Goal: Task Accomplishment & Management: Complete application form

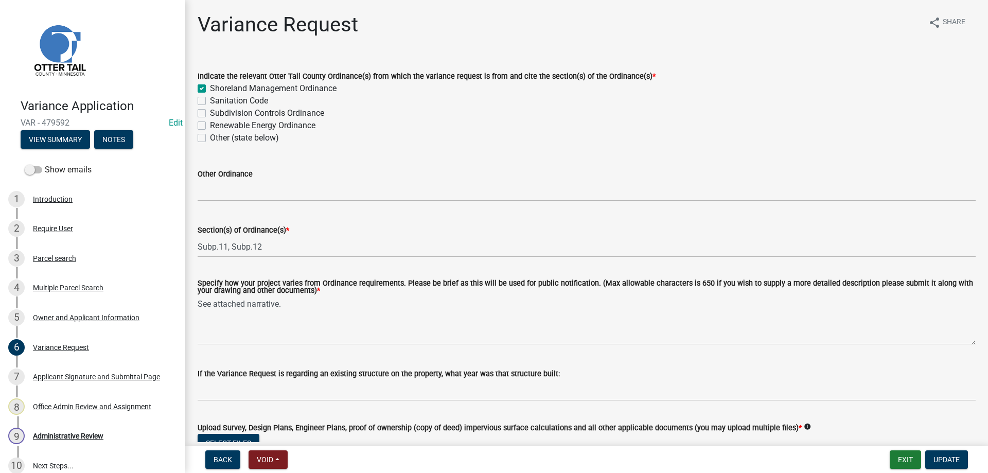
scroll to position [176, 0]
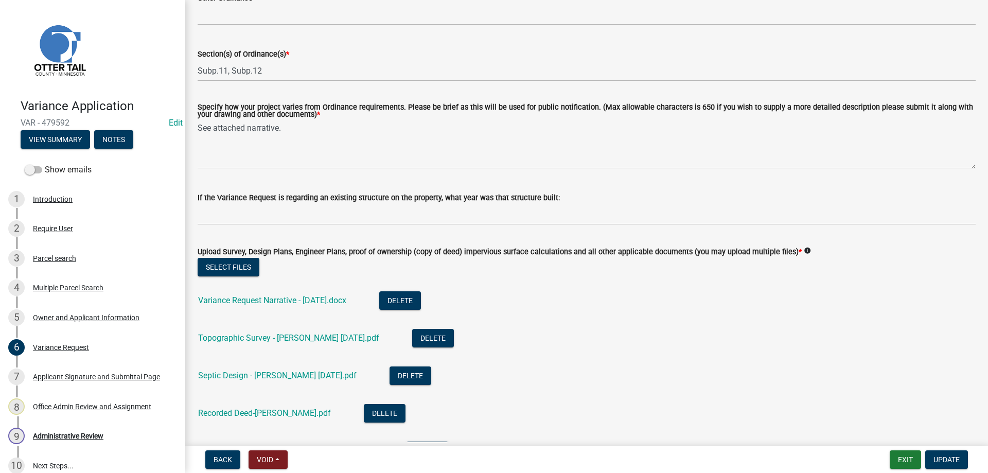
click at [539, 319] on li "Variance Request Narrative - 9.16.25.docx Delete" at bounding box center [587, 302] width 778 height 38
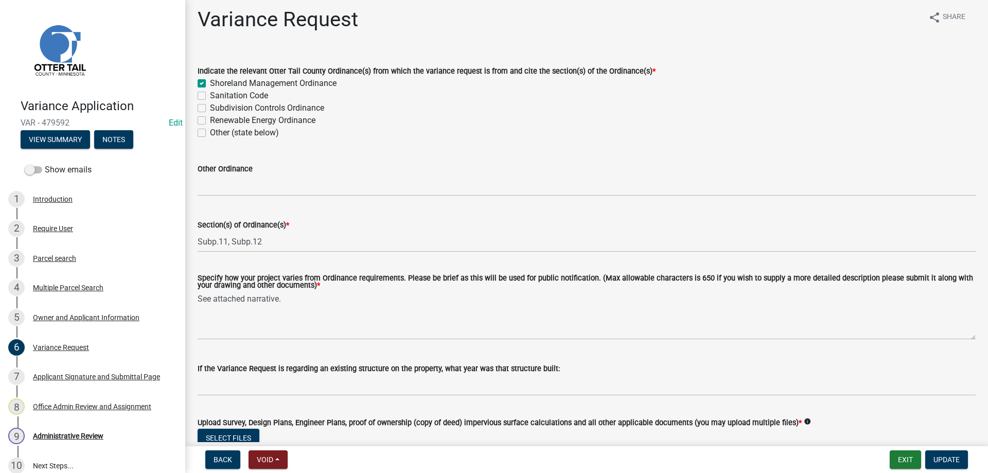
scroll to position [0, 0]
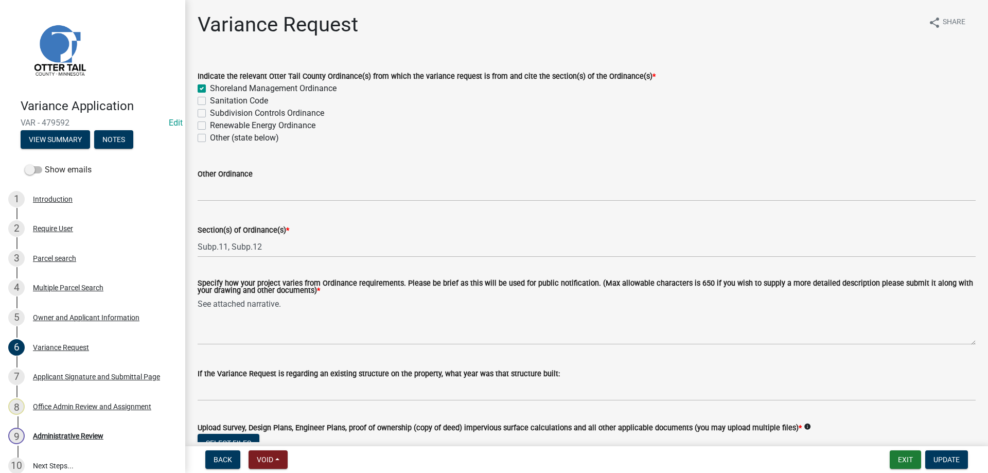
click at [210, 101] on label "Sanitation Code" at bounding box center [239, 101] width 58 height 12
click at [210, 101] on input "Sanitation Code" at bounding box center [213, 98] width 7 height 7
checkbox input "true"
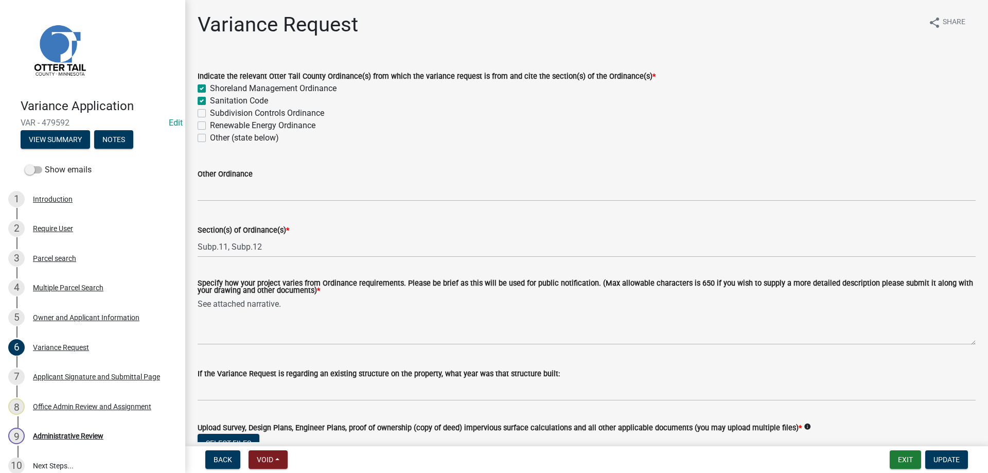
checkbox input "false"
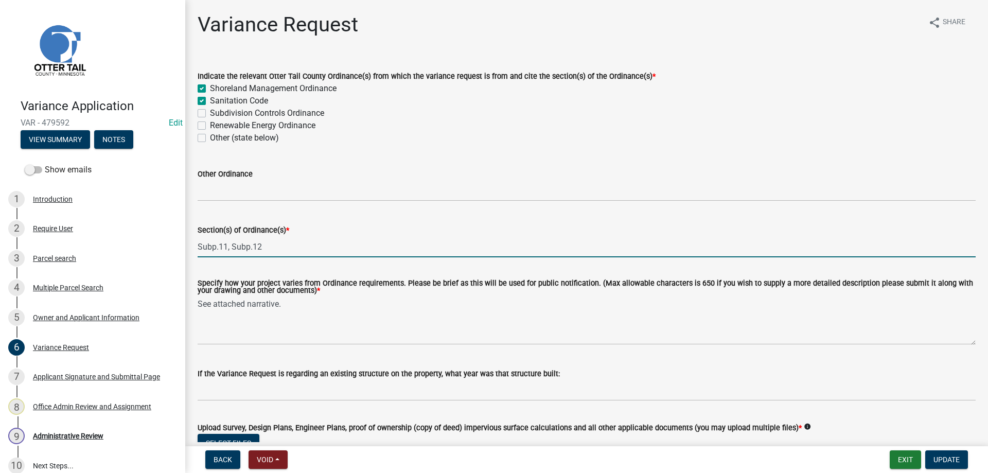
drag, startPoint x: 280, startPoint y: 249, endPoint x: 184, endPoint y: 248, distance: 96.2
click at [198, 248] on input "Subp.11, Subp.12" at bounding box center [587, 246] width 778 height 21
click at [349, 245] on input "SMO Sec. 6 Subp. 4.A., Sec 8 Subp. 4.B.1, Sanitation Code" at bounding box center [587, 246] width 778 height 21
click at [429, 246] on input "SMO Sec. 6 Subp. 4.A., Sec 8 Subp. 4.B.1. Sanitation Code" at bounding box center [587, 246] width 778 height 21
drag, startPoint x: 509, startPoint y: 247, endPoint x: 516, endPoint y: 250, distance: 7.4
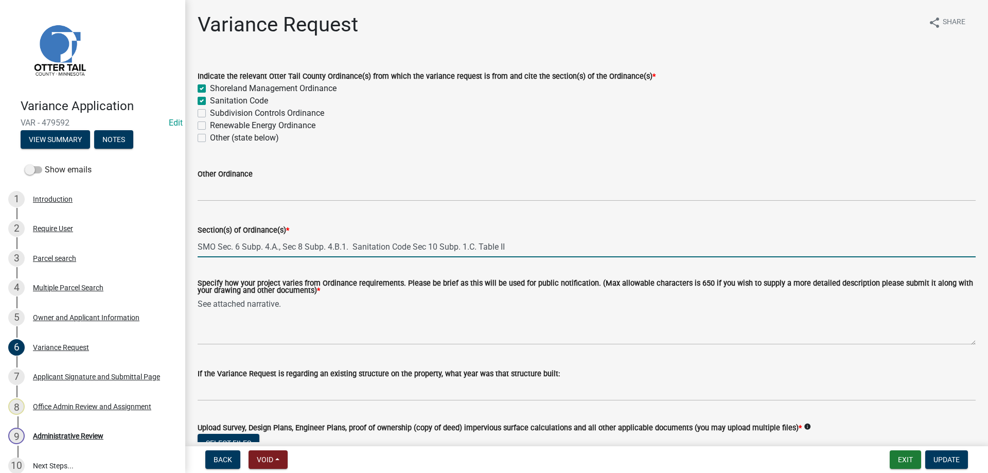
click at [516, 250] on input "SMO Sec. 6 Subp. 4.A., Sec 8 Subp. 4.B.1. Sanitation Code Sec 10 Subp. 1.C. Tab…" at bounding box center [587, 246] width 778 height 21
type input "SMO Sec. 6 Subp. 4.A., Sec 8 Subp. 4.B.1. Sanitation Code Sec 10 Subp. 1.C. Tab…"
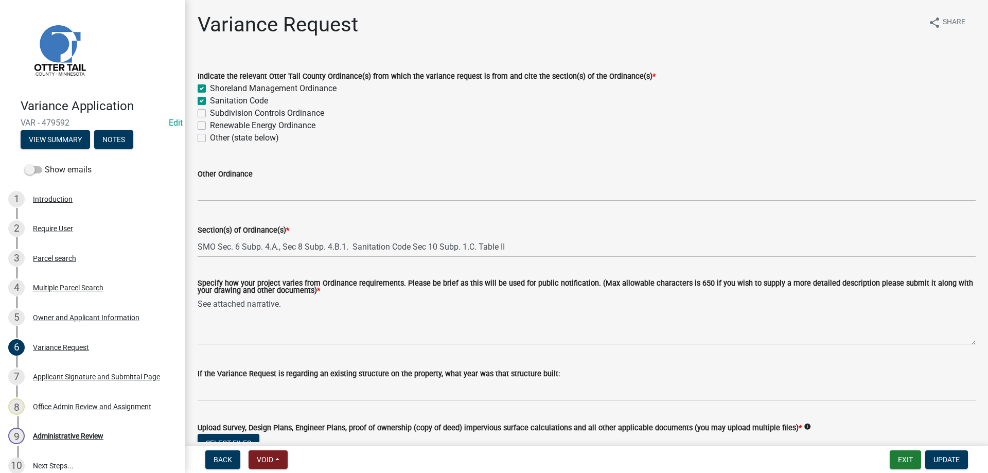
click at [539, 236] on div "Section(s) of Ordinance(s) *" at bounding box center [587, 230] width 778 height 12
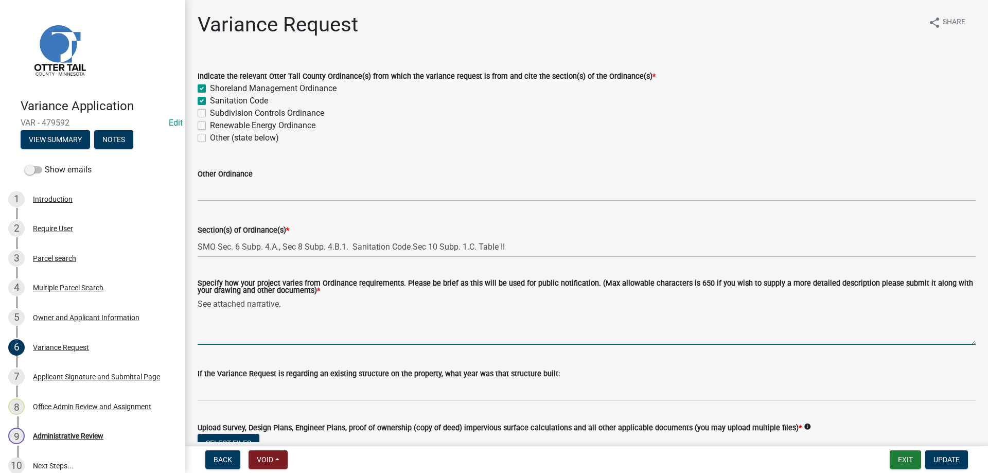
click at [198, 303] on textarea "See attached narrative." at bounding box center [587, 320] width 778 height 48
click at [652, 305] on textarea "Requesting a Variance to construct a new dwelling with attached garage and deck…" at bounding box center [587, 320] width 778 height 48
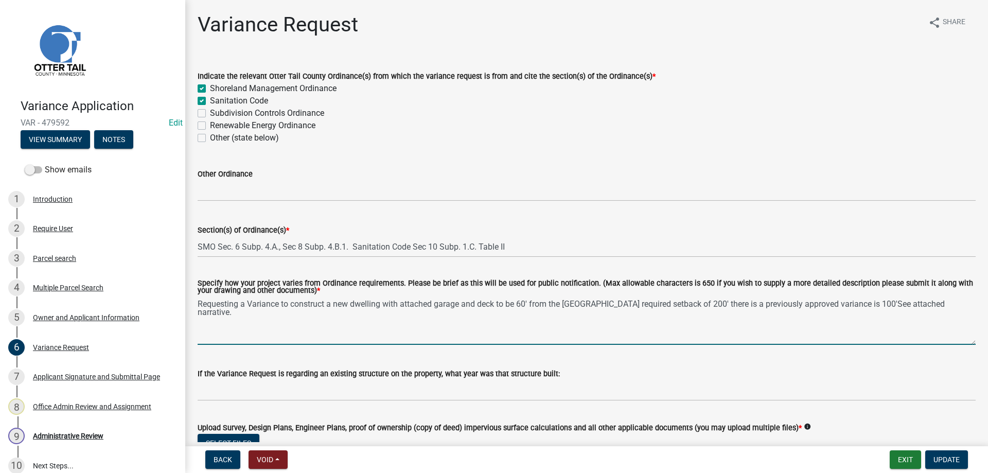
drag, startPoint x: 824, startPoint y: 304, endPoint x: 835, endPoint y: 304, distance: 11.3
click at [835, 304] on textarea "Requesting a Variance to construct a new dwelling with attached garage and deck…" at bounding box center [587, 320] width 778 height 48
click at [851, 303] on textarea "Requesting a Variance to construct a new dwelling with attached garage and deck…" at bounding box center [587, 320] width 778 height 48
click at [823, 303] on textarea "Requesting a Variance to construct a new dwelling with attached garage and deck…" at bounding box center [587, 320] width 778 height 48
click at [910, 303] on textarea "Requesting a Variance to construct a new dwelling with attached garage and deck…" at bounding box center [587, 320] width 778 height 48
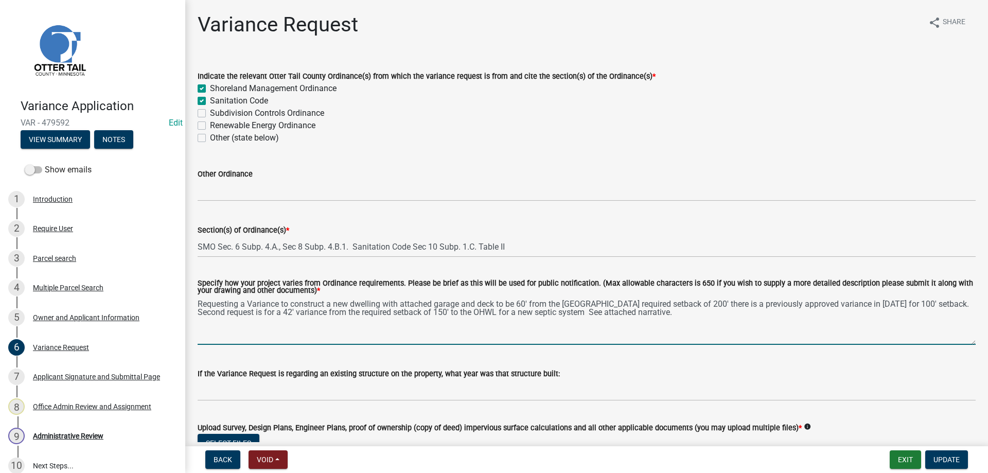
click at [226, 312] on textarea "Requesting a Variance to construct a new dwelling with attached garage and deck…" at bounding box center [587, 320] width 778 height 48
click at [665, 313] on textarea "Requesting a Variance to construct a new dwelling with attached garage and deck…" at bounding box center [587, 320] width 778 height 48
drag, startPoint x: 848, startPoint y: 313, endPoint x: 817, endPoint y: 320, distance: 31.6
click at [817, 320] on textarea "Requesting a Variance to construct a new dwelling with attached garage and deck…" at bounding box center [587, 320] width 778 height 48
click at [870, 314] on textarea "Requesting a Variance to construct a new dwelling with attached garage and deck…" at bounding box center [587, 320] width 778 height 48
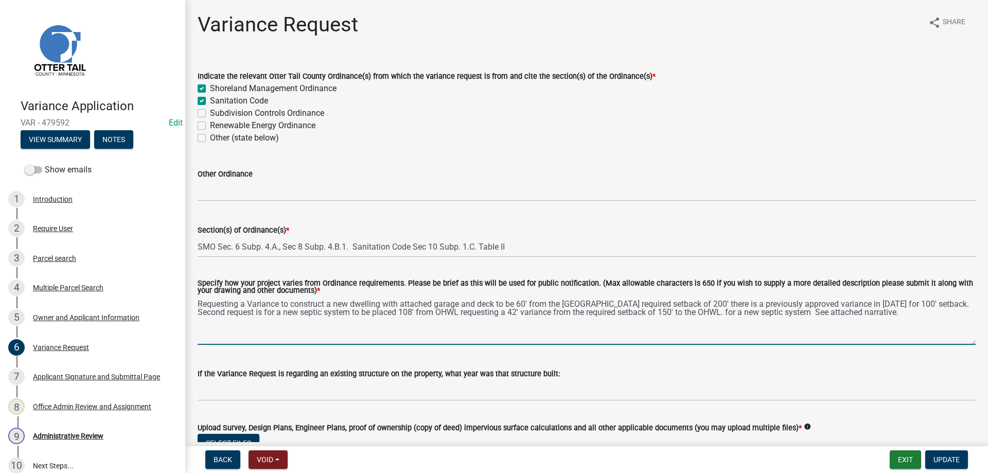
drag, startPoint x: 762, startPoint y: 312, endPoint x: 671, endPoint y: 311, distance: 91.6
click at [671, 311] on textarea "Requesting a Variance to construct a new dwelling with attached garage and deck…" at bounding box center [587, 320] width 778 height 48
drag, startPoint x: 435, startPoint y: 305, endPoint x: 401, endPoint y: 303, distance: 34.0
click at [401, 303] on textarea "Requesting a Variance to construct a new dwelling with attached garage and deck…" at bounding box center [587, 320] width 778 height 48
click at [619, 304] on textarea "Requesting a Variance to construct a new dwelling with garage and deck to be 60…" at bounding box center [587, 320] width 778 height 48
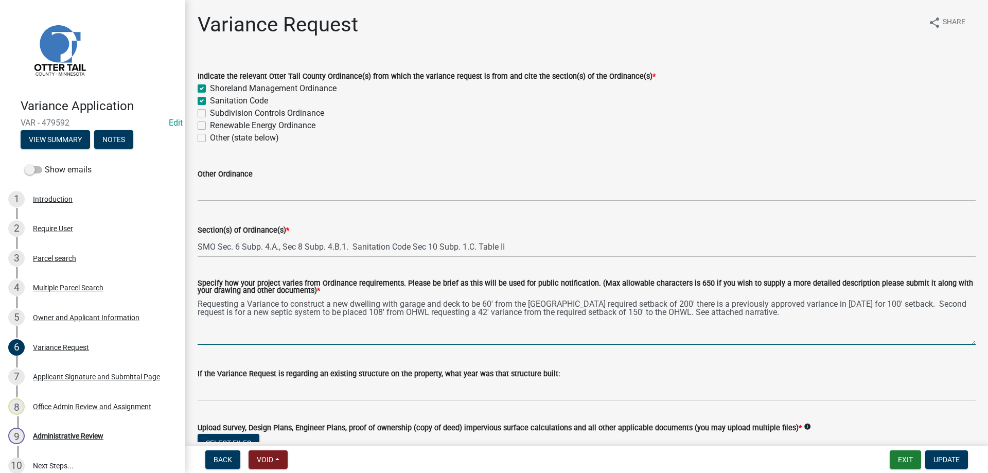
drag, startPoint x: 628, startPoint y: 303, endPoint x: 619, endPoint y: 303, distance: 9.3
click at [619, 303] on textarea "Requesting a Variance to construct a new dwelling with garage and deck to be 60…" at bounding box center [587, 320] width 778 height 48
click at [669, 303] on textarea "Requesting a Variance to construct a new dwelling with garage and deck to be 60…" at bounding box center [587, 320] width 778 height 48
click at [770, 317] on textarea "Requesting a Variance to construct a new dwelling with garage and deck to be 60…" at bounding box center [587, 320] width 778 height 48
click at [642, 313] on textarea "Requesting a Variance to construct a new dwelling with garage and deck to be 60…" at bounding box center [587, 320] width 778 height 48
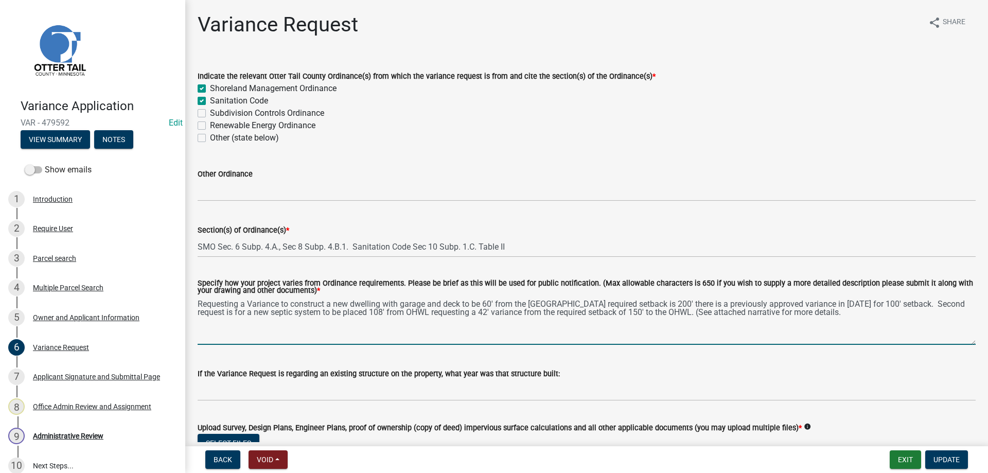
click at [787, 313] on textarea "Requesting a Variance to construct a new dwelling with garage and deck to be 60…" at bounding box center [587, 320] width 778 height 48
type textarea "Requesting a Variance to construct a new dwelling with garage and deck to be 60…"
click at [945, 461] on span "Update" at bounding box center [947, 459] width 26 height 8
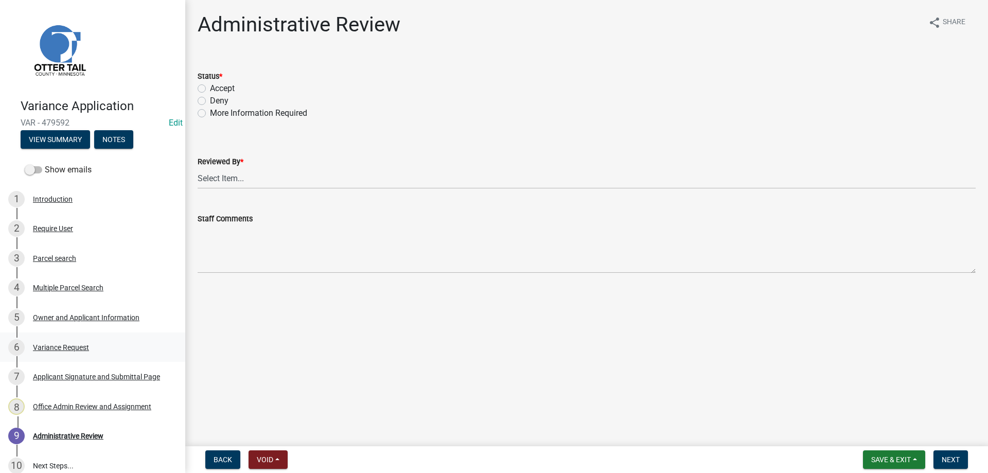
click at [47, 345] on div "Variance Request" at bounding box center [61, 347] width 56 height 7
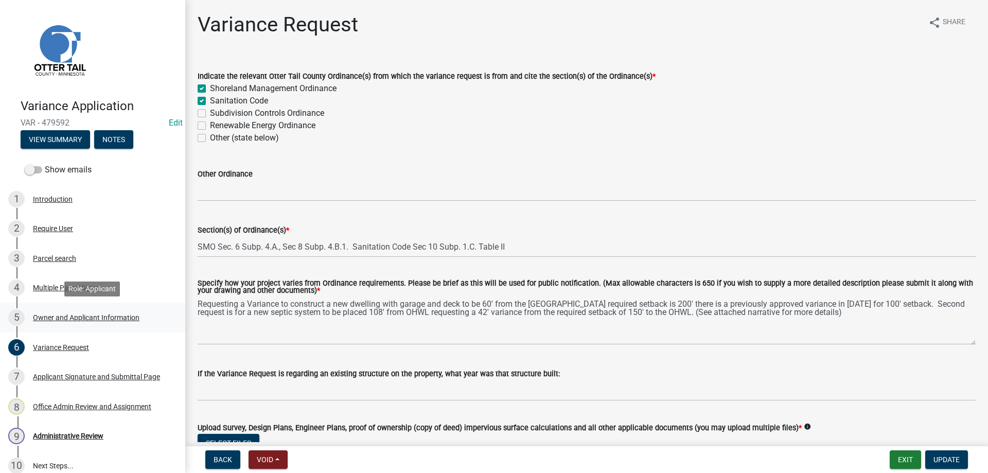
click at [50, 317] on div "Owner and Applicant Information" at bounding box center [86, 317] width 107 height 7
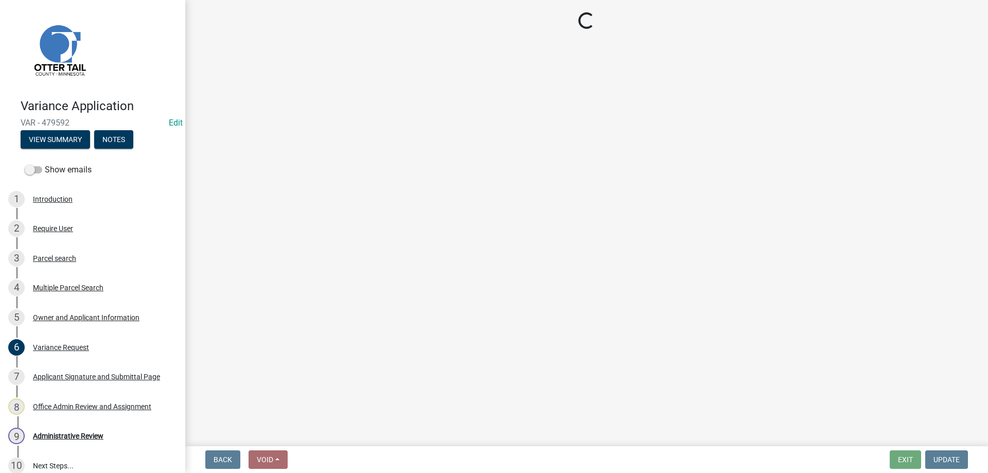
select select "a2d270ad-5657-48d3-98ac-70f45edd23de"
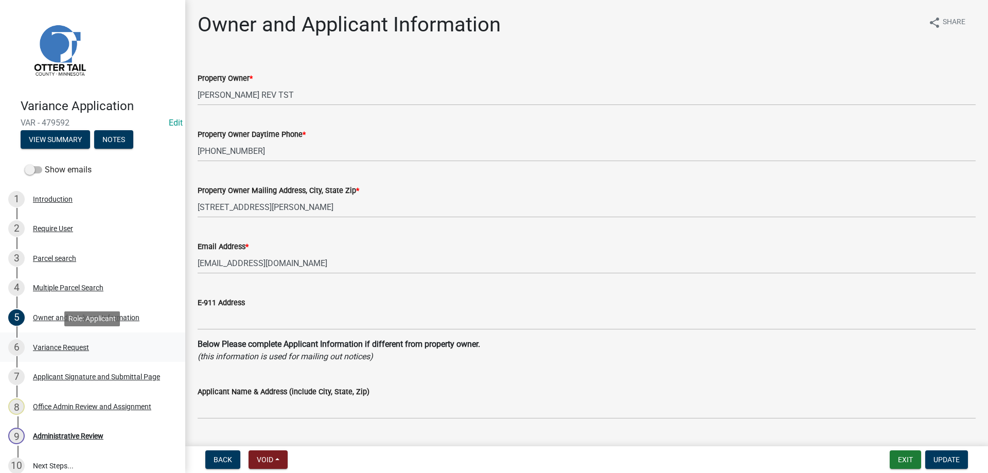
click at [49, 348] on div "Variance Request" at bounding box center [61, 347] width 56 height 7
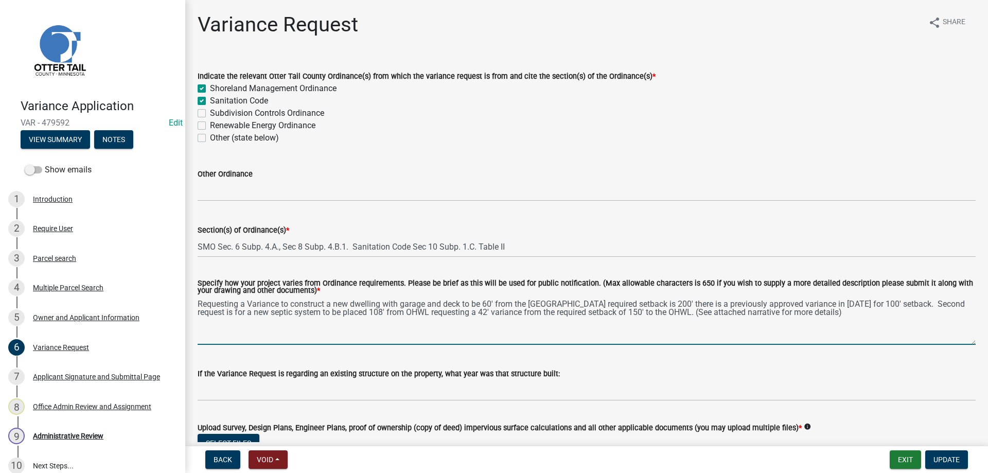
click at [881, 304] on textarea "Requesting a Variance to construct a new dwelling with garage and deck to be 60…" at bounding box center [587, 320] width 778 height 48
click at [530, 305] on textarea "Requesting a Variance to construct a new dwelling with garage and deck to be 60…" at bounding box center [587, 320] width 778 height 48
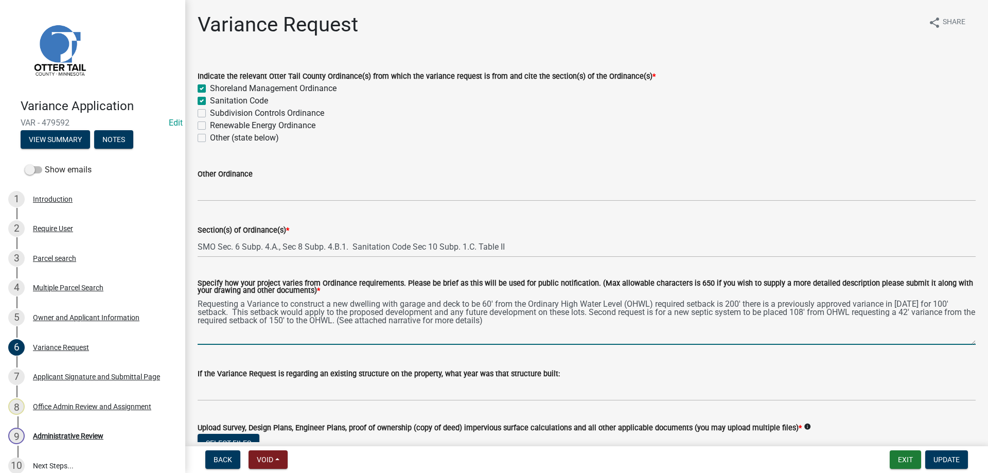
click at [934, 303] on textarea "Requesting a Variance to construct a new dwelling with garage and deck to be 60…" at bounding box center [587, 320] width 778 height 48
click at [226, 313] on textarea "Requesting a Variance to construct a new dwelling with garage and deck to be 60…" at bounding box center [587, 320] width 778 height 48
click at [642, 312] on textarea "Requesting a Variance to construct a new dwelling with garage and deck to be 60…" at bounding box center [587, 320] width 778 height 48
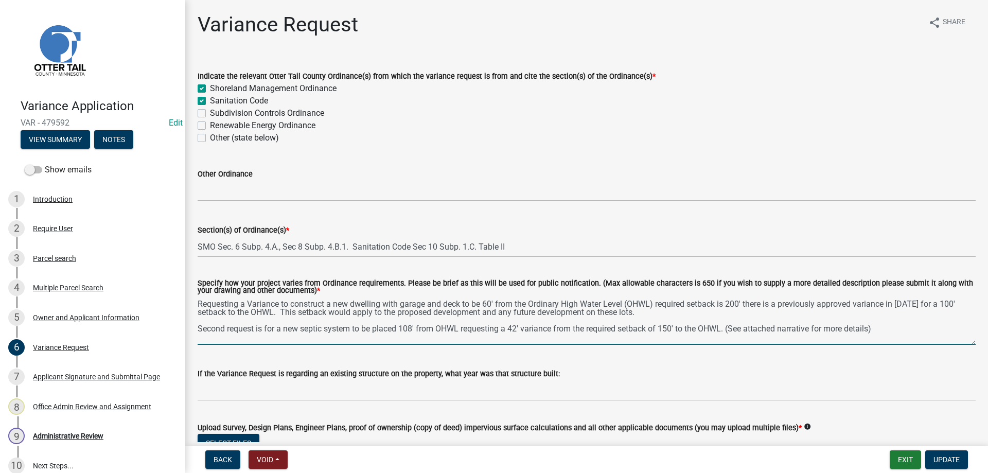
click at [898, 331] on textarea "Requesting a Variance to construct a new dwelling with garage and deck to be 60…" at bounding box center [587, 320] width 778 height 48
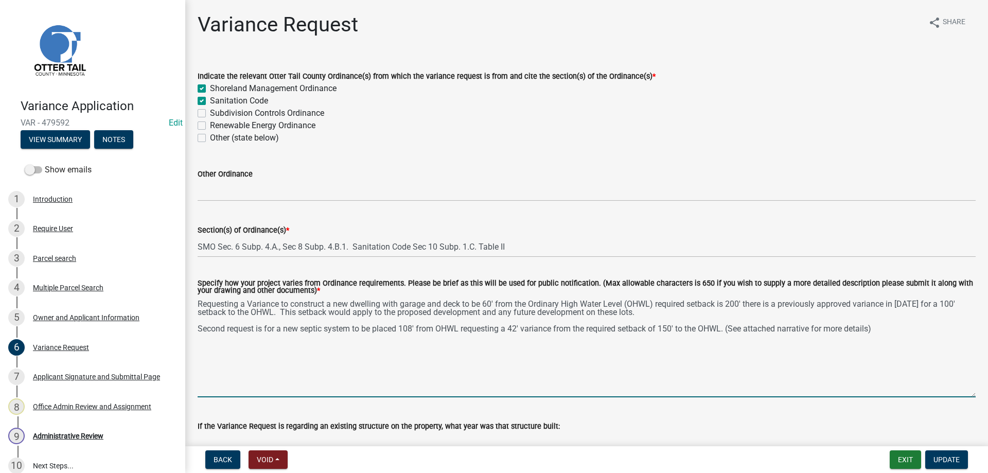
drag, startPoint x: 968, startPoint y: 341, endPoint x: 967, endPoint y: 394, distance: 52.5
click at [967, 394] on textarea "Requesting a Variance to construct a new dwelling with garage and deck to be 60…" at bounding box center [587, 346] width 778 height 101
drag, startPoint x: 891, startPoint y: 305, endPoint x: 898, endPoint y: 305, distance: 6.7
click at [898, 305] on textarea "Requesting a Variance to construct a new dwelling with garage and deck to be 60…" at bounding box center [587, 346] width 778 height 101
type textarea "Requesting a Variance to construct a new dwelling with garage and deck to be 60…"
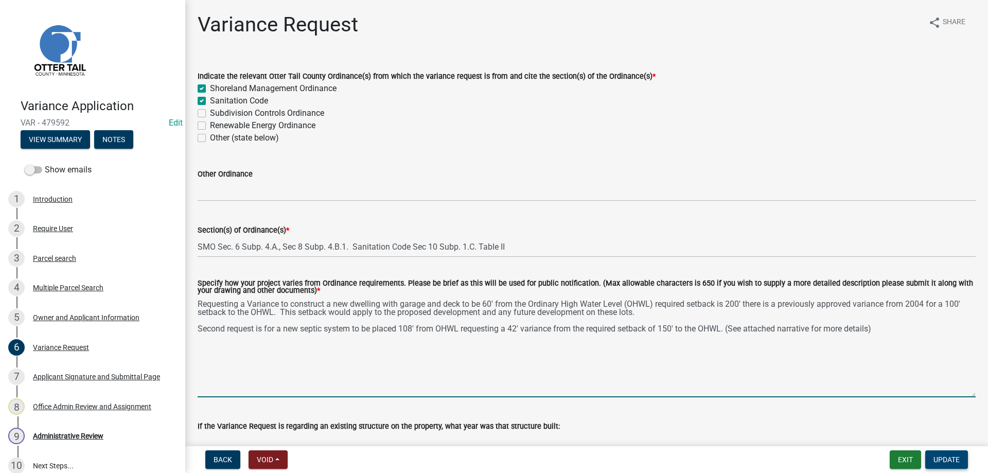
click at [945, 458] on span "Update" at bounding box center [947, 459] width 26 height 8
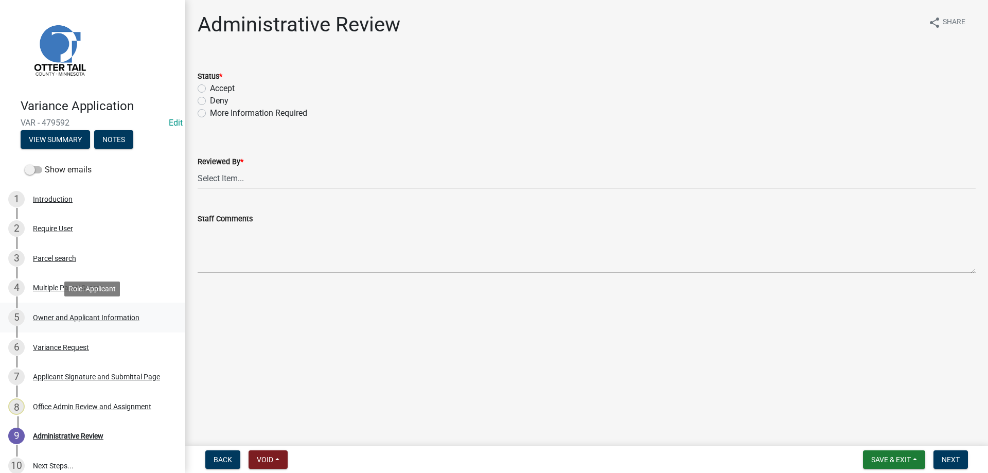
click at [60, 318] on div "Owner and Applicant Information" at bounding box center [86, 317] width 107 height 7
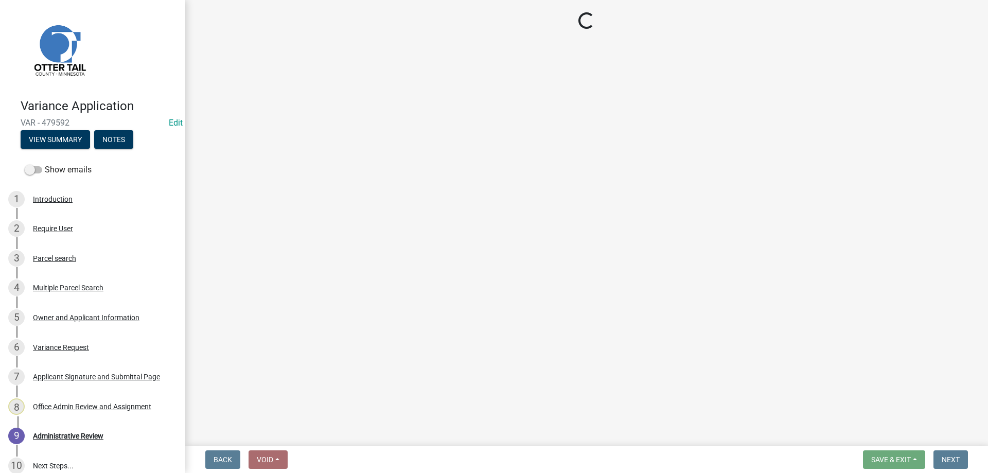
select select "a2d270ad-5657-48d3-98ac-70f45edd23de"
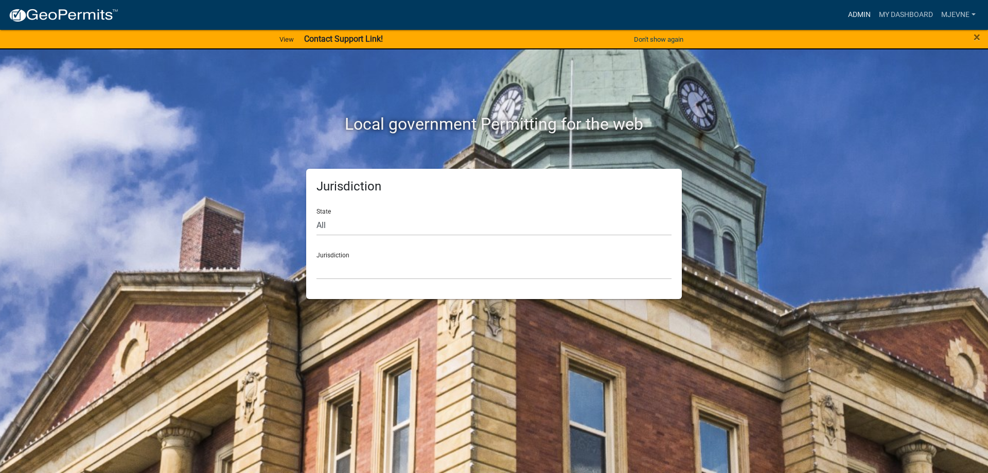
click at [858, 7] on link "Admin" at bounding box center [859, 15] width 31 height 20
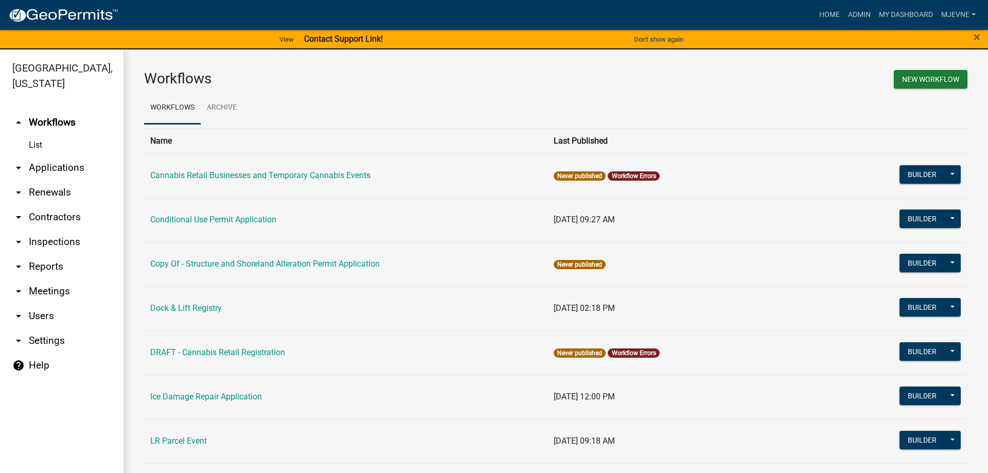
click at [67, 166] on link "arrow_drop_down Applications" at bounding box center [62, 167] width 124 height 25
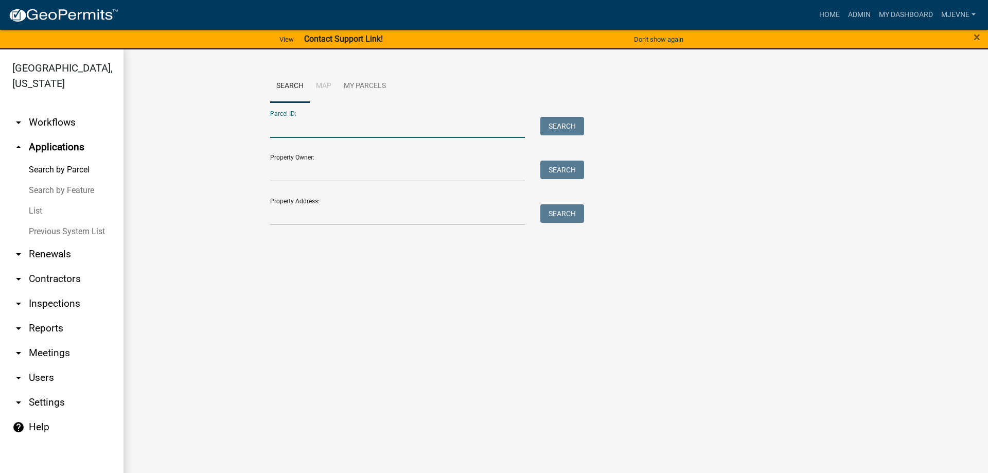
paste input "18000990437000"
type input "18000990437000"
click at [574, 125] on button "Search" at bounding box center [562, 126] width 44 height 19
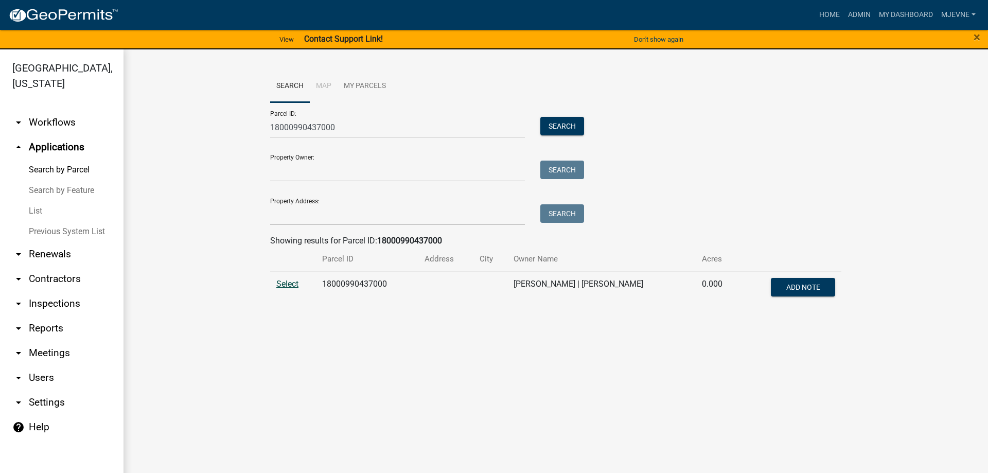
click at [287, 282] on span "Select" at bounding box center [287, 284] width 22 height 10
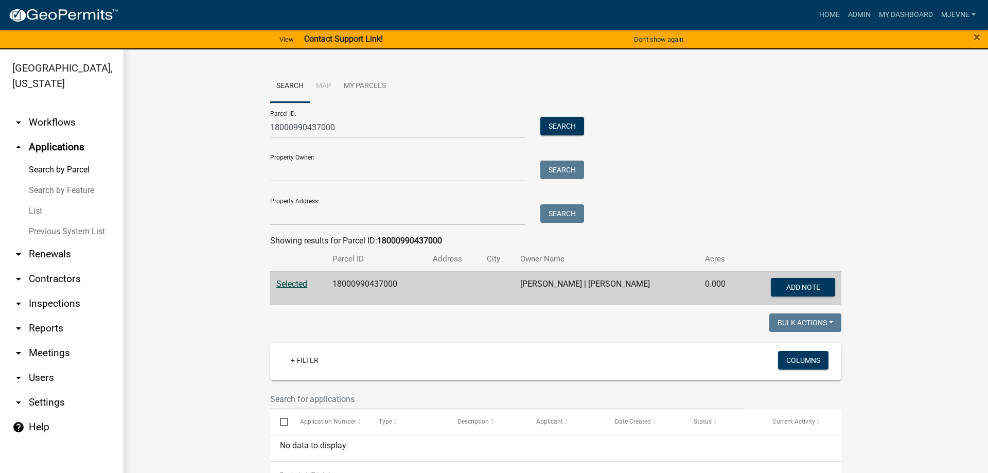
click at [203, 267] on wm-workflow-application-search-view "Search Map My Parcels Parcel ID: 18000990437000 Search Property Owner: Search P…" at bounding box center [555, 373] width 823 height 606
click at [240, 367] on wm-workflow-application-search-view "Search Map My Parcels Parcel ID: 18000990437000 Search Property Owner: Search P…" at bounding box center [555, 373] width 823 height 606
drag, startPoint x: 353, startPoint y: 126, endPoint x: 194, endPoint y: 122, distance: 159.1
click at [270, 122] on input "18000990437000" at bounding box center [397, 127] width 255 height 21
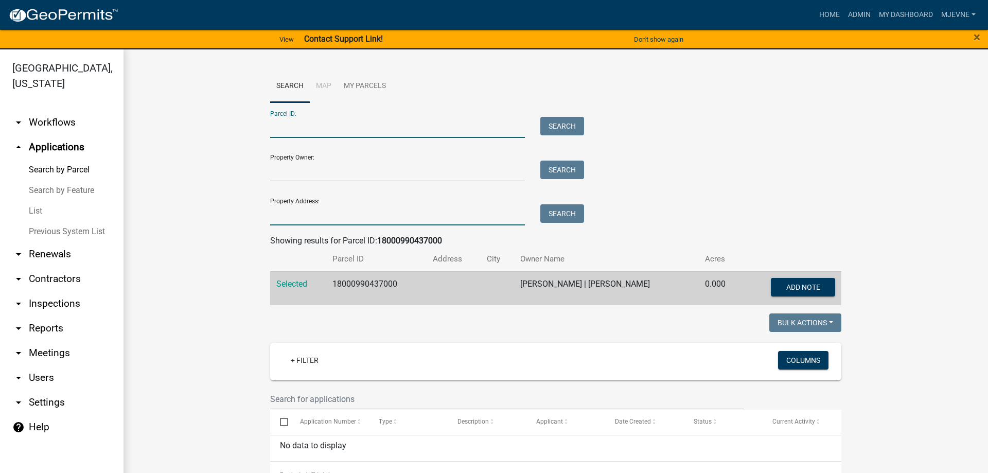
click at [292, 208] on input "Property Address:" at bounding box center [397, 214] width 255 height 21
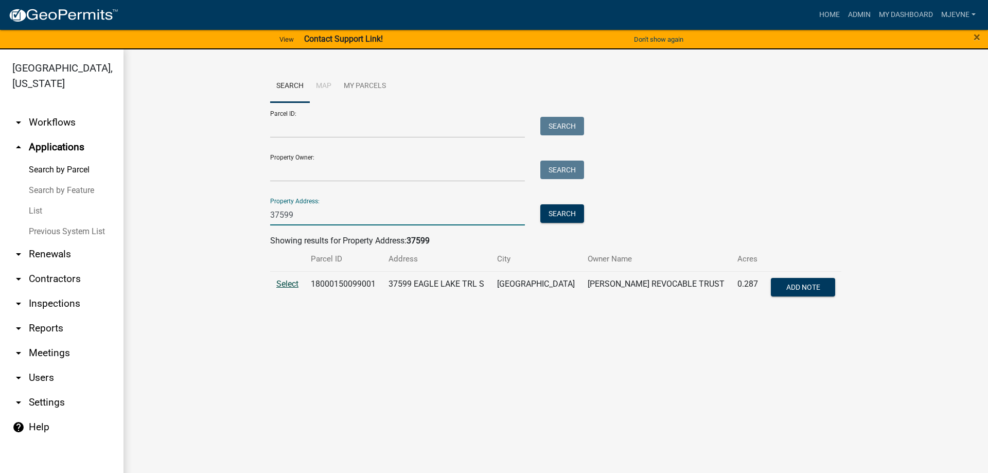
type input "37599"
click at [283, 282] on span "Select" at bounding box center [287, 284] width 22 height 10
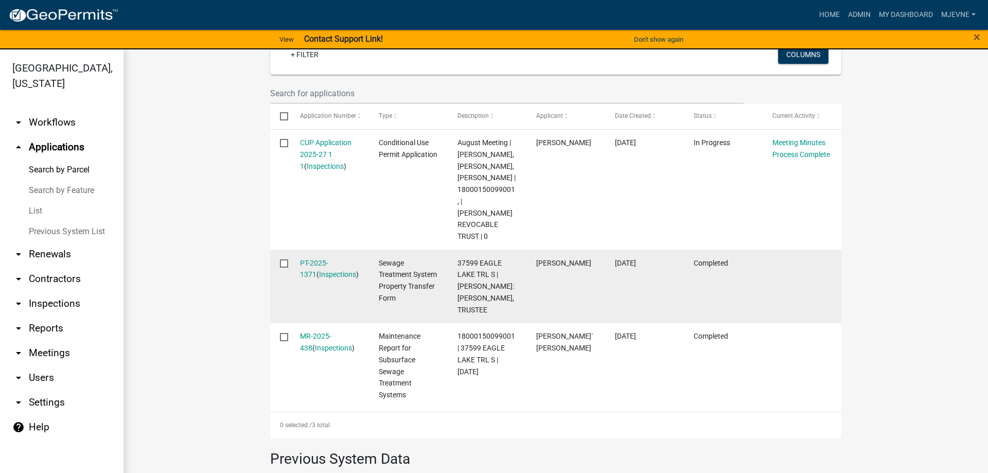
scroll to position [293, 0]
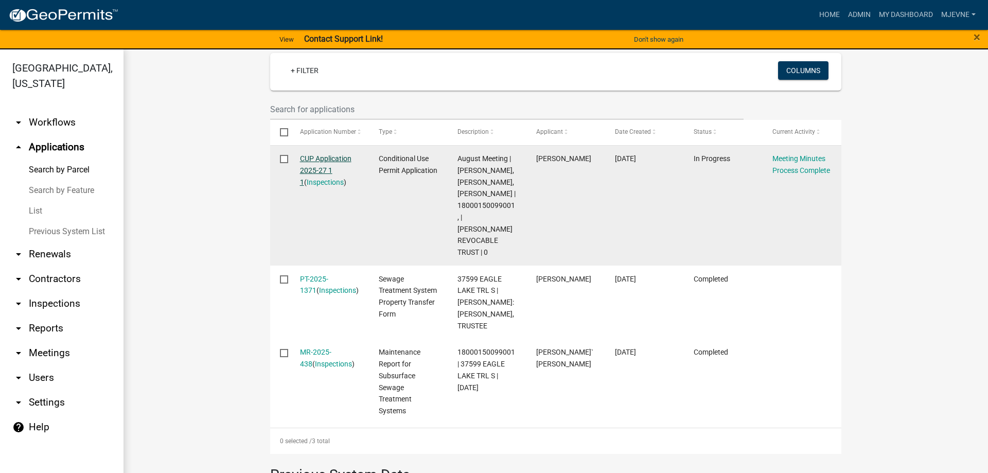
click at [328, 154] on link "CUP Application 2025-27 1 1" at bounding box center [325, 170] width 51 height 32
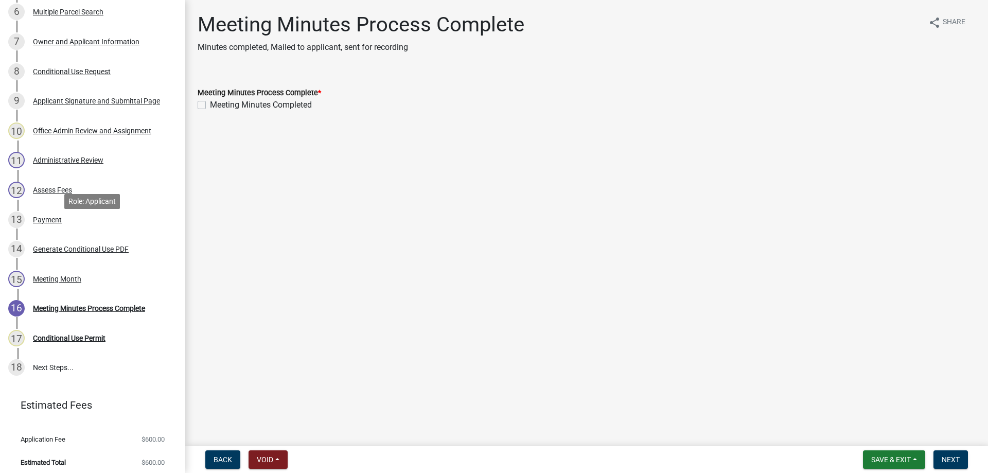
scroll to position [355, 0]
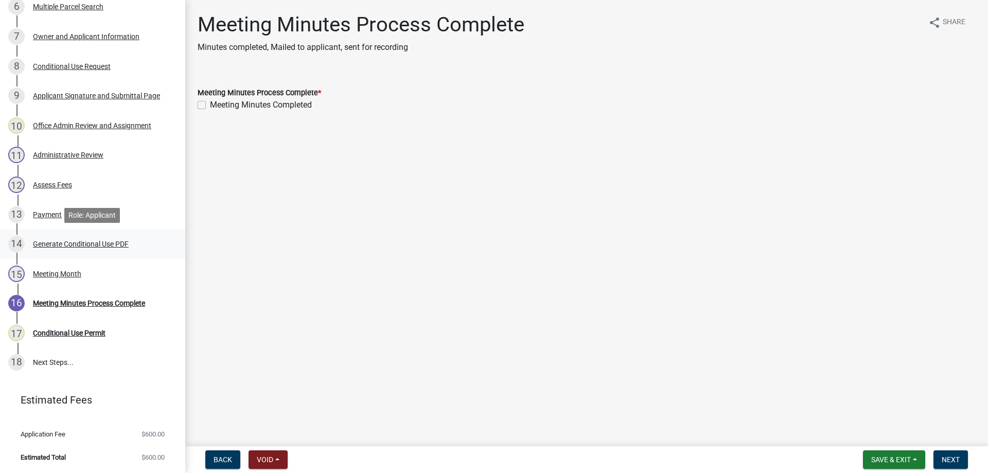
click at [85, 243] on div "Generate Conditional Use PDF" at bounding box center [81, 243] width 96 height 7
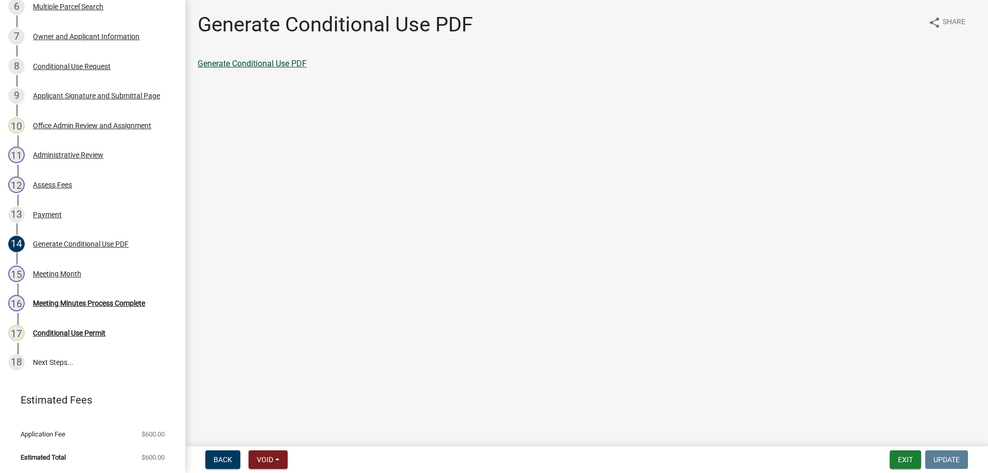
click at [254, 63] on link "Generate Conditional Use PDF" at bounding box center [252, 64] width 109 height 10
click at [899, 465] on button "Exit" at bounding box center [905, 459] width 31 height 19
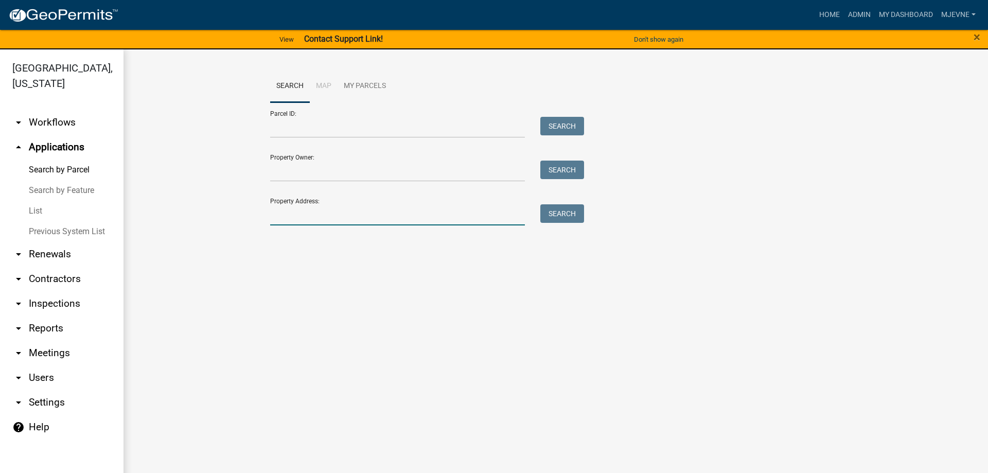
click at [306, 217] on input "Property Address:" at bounding box center [397, 214] width 255 height 21
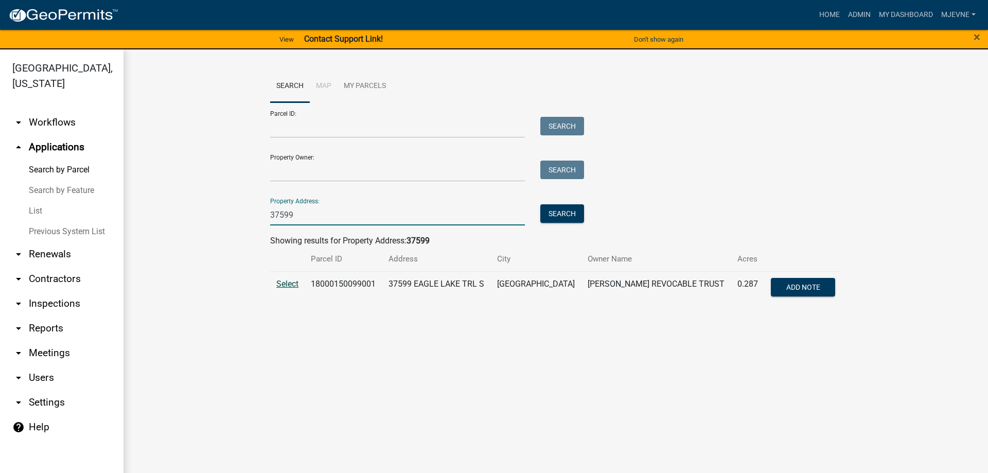
type input "37599"
click at [285, 283] on span "Select" at bounding box center [287, 284] width 22 height 10
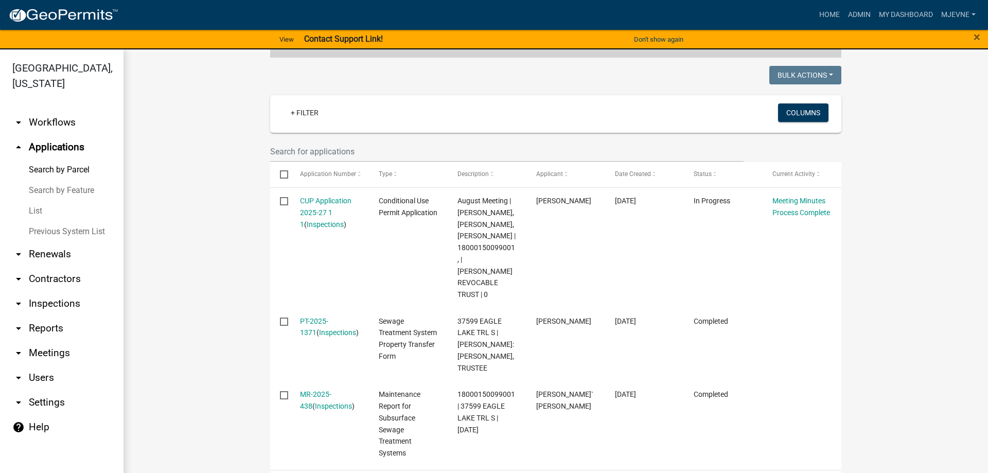
scroll to position [293, 0]
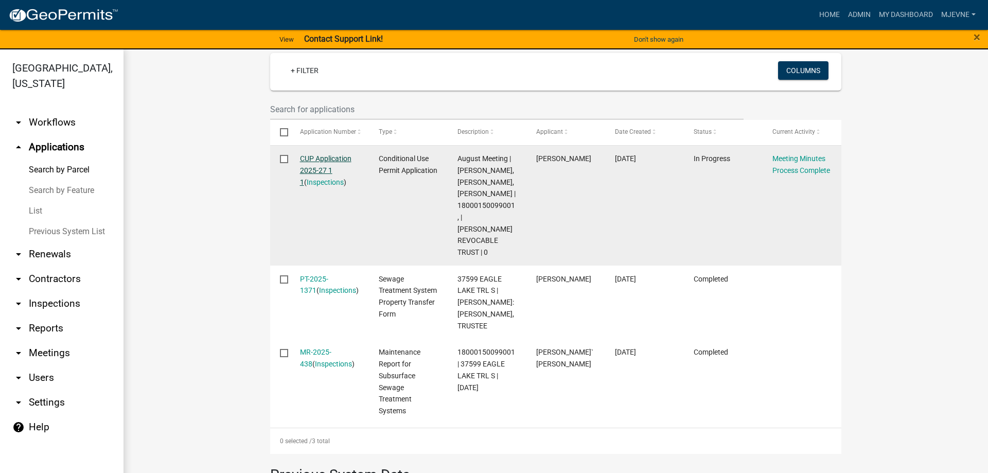
click at [330, 154] on link "CUP Application 2025-27 1 1" at bounding box center [325, 170] width 51 height 32
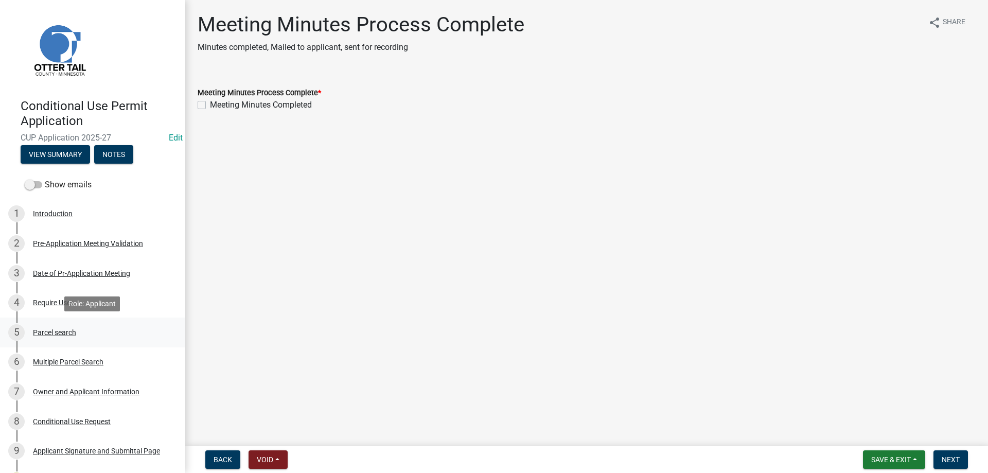
click at [63, 333] on div "Parcel search" at bounding box center [54, 332] width 43 height 7
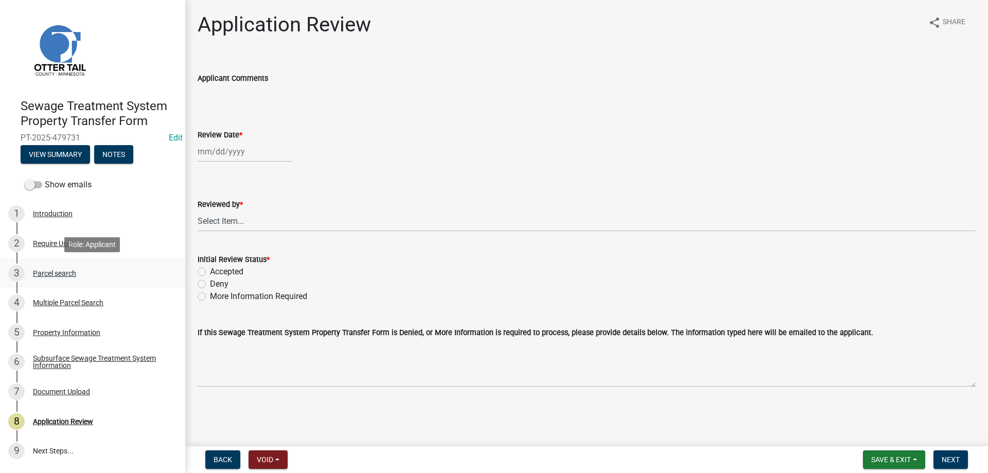
click at [44, 272] on div "Parcel search" at bounding box center [54, 273] width 43 height 7
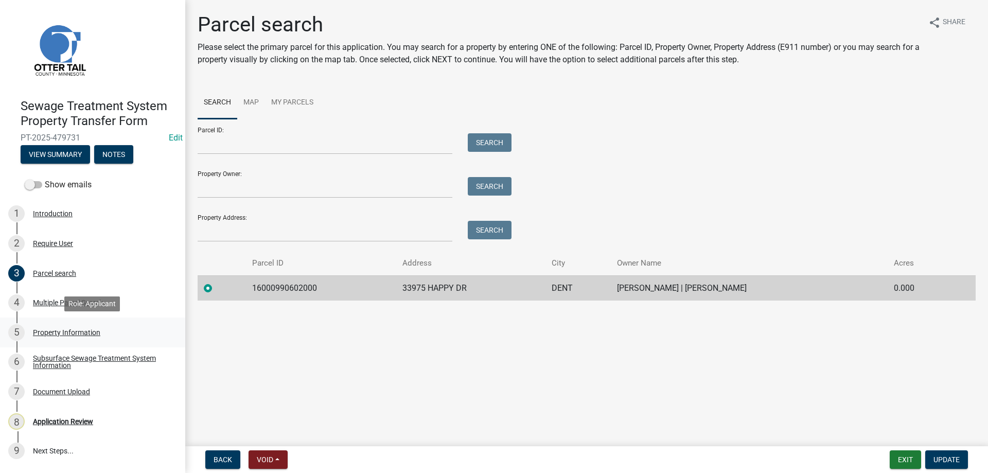
click at [72, 333] on div "Property Information" at bounding box center [66, 332] width 67 height 7
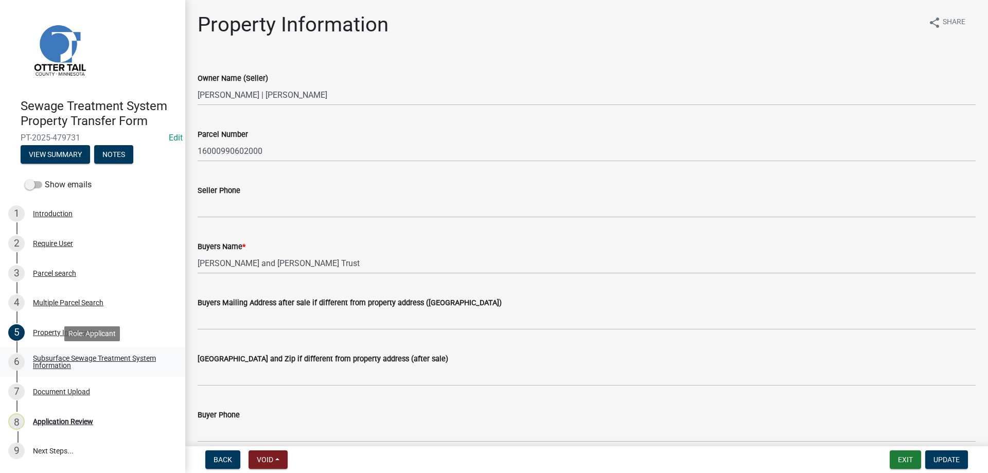
click at [48, 361] on div "Subsurface Sewage Treatment System Information" at bounding box center [101, 362] width 136 height 14
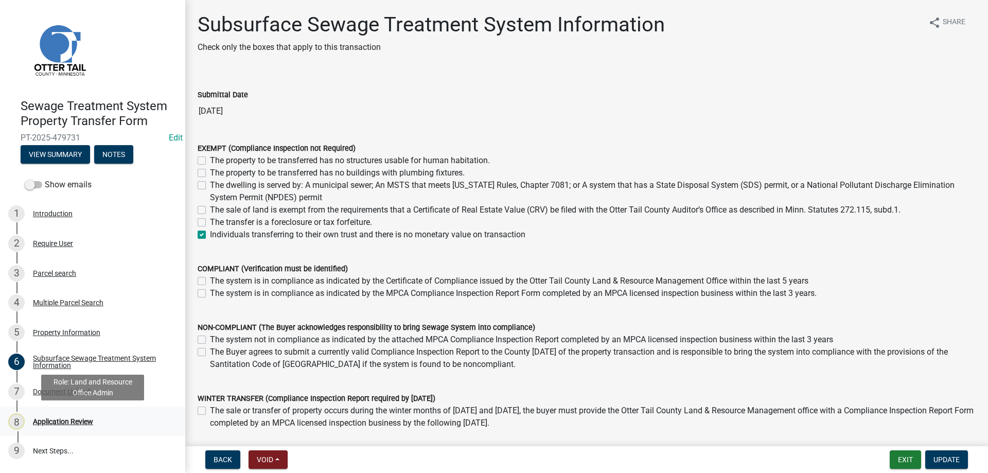
click at [52, 420] on div "Application Review" at bounding box center [63, 421] width 60 height 7
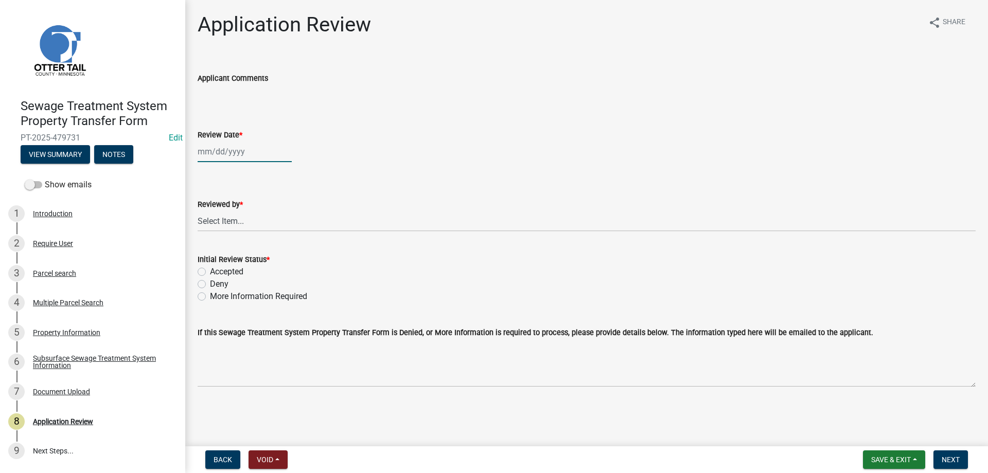
click at [215, 152] on input "Review Date *" at bounding box center [245, 151] width 94 height 21
select select "9"
select select "2025"
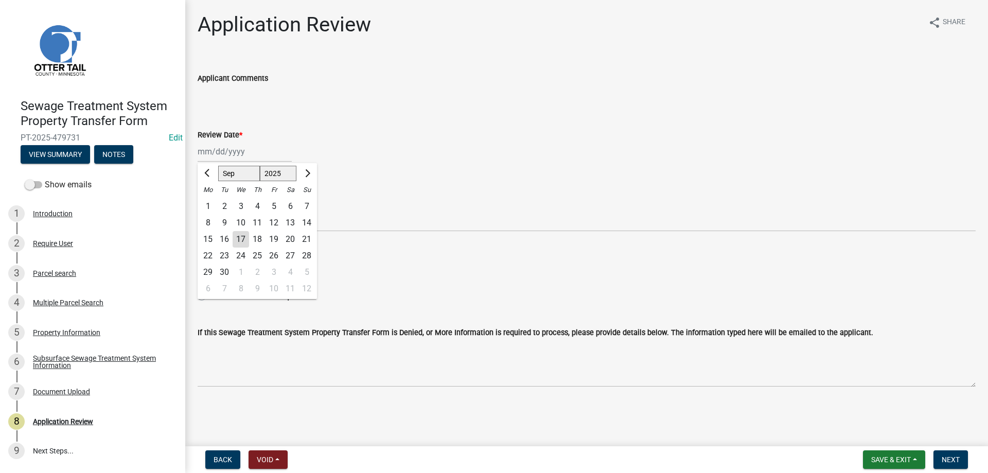
click at [238, 239] on div "17" at bounding box center [241, 239] width 16 height 16
type input "09/17/2025"
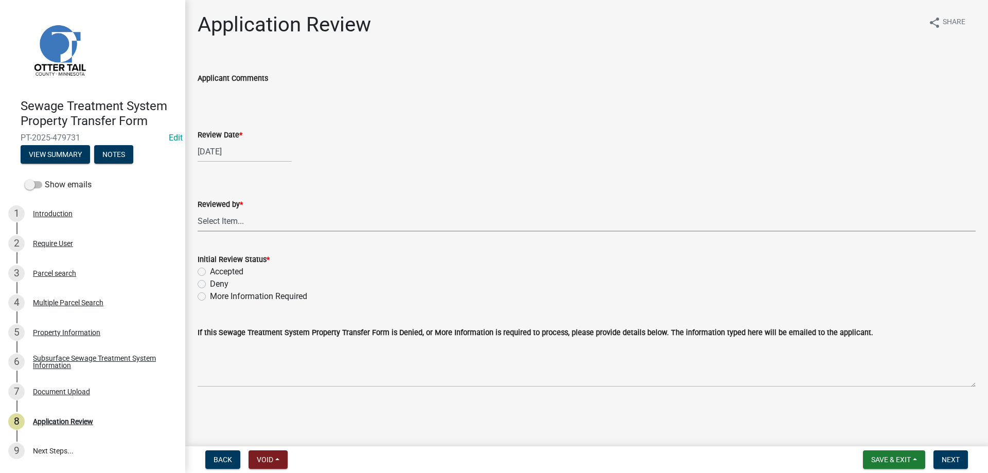
click at [198, 210] on select "Select Item... Alexis Newark Amy Busko Andrea Perales Brittany Tollefson Christ…" at bounding box center [587, 220] width 778 height 21
click option "Michelle Jevne" at bounding box center [0, 0] width 0 height 0
select select "b4c12476-3918-4c31-b34d-126d47b866fd"
click at [210, 273] on label "Accepted" at bounding box center [226, 272] width 33 height 12
click at [210, 272] on input "Accepted" at bounding box center [213, 269] width 7 height 7
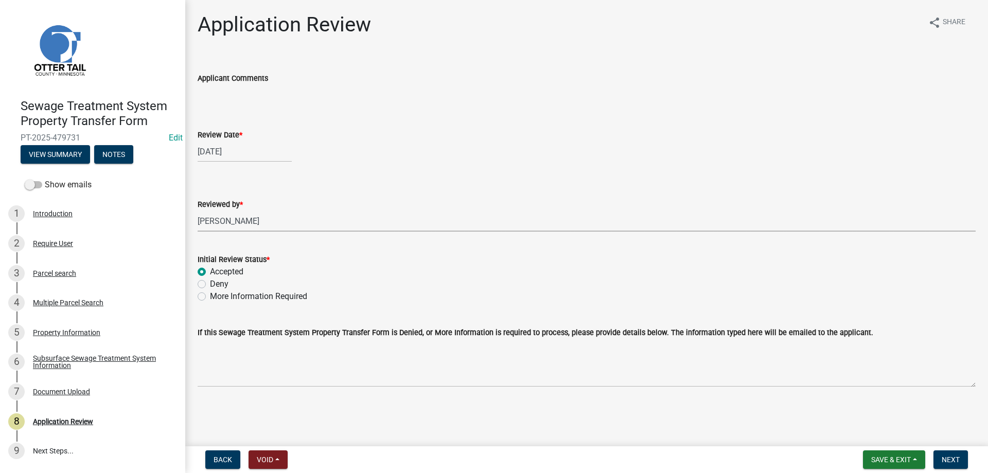
radio input "true"
click at [952, 460] on span "Next" at bounding box center [951, 459] width 18 height 8
click at [41, 272] on div "Parcel search" at bounding box center [54, 273] width 43 height 7
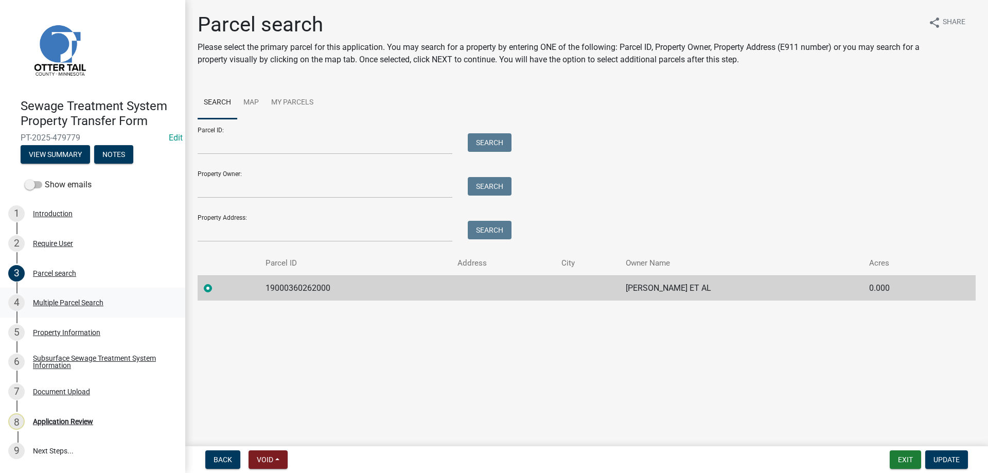
click at [50, 305] on div "Multiple Parcel Search" at bounding box center [68, 302] width 71 height 7
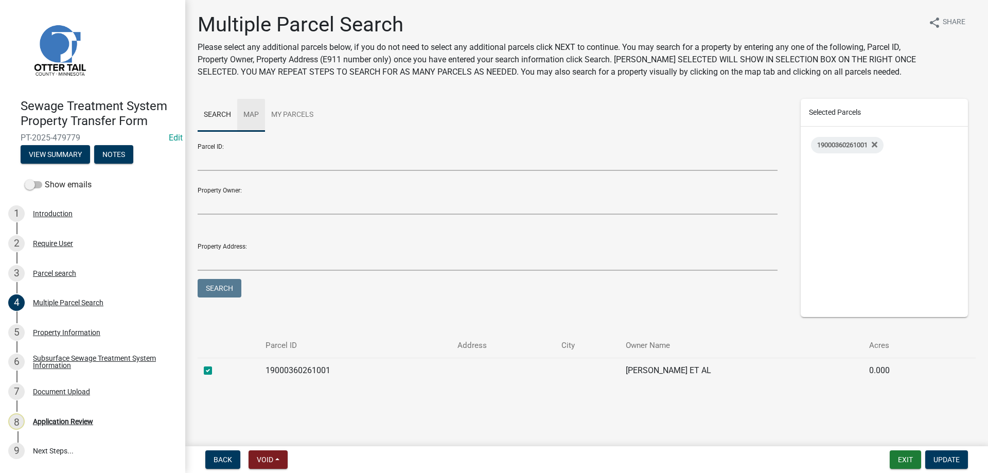
click at [254, 112] on link "Map" at bounding box center [251, 115] width 28 height 33
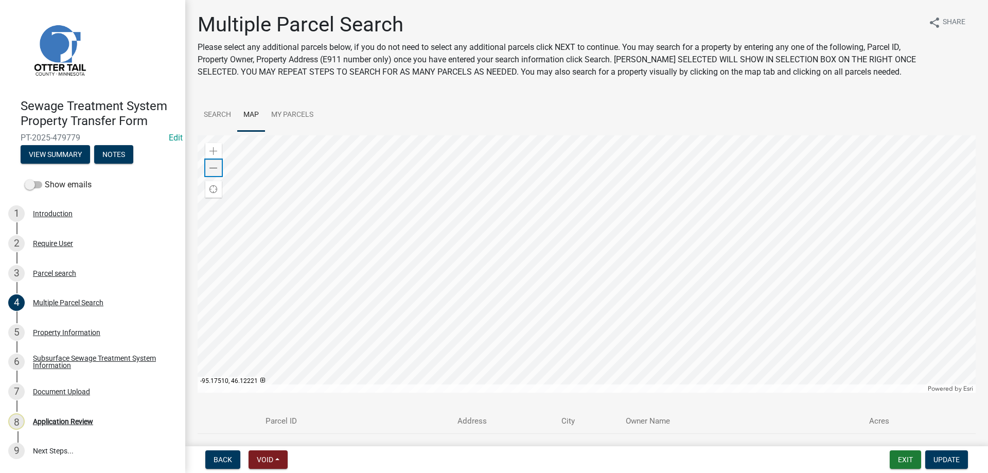
click at [215, 169] on span at bounding box center [213, 168] width 8 height 8
click at [44, 330] on div "Property Information" at bounding box center [66, 332] width 67 height 7
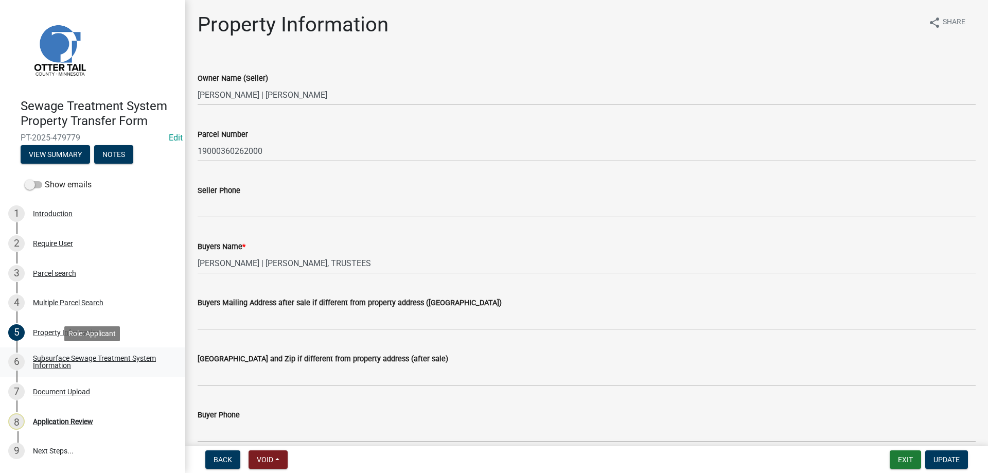
click at [49, 361] on div "Subsurface Sewage Treatment System Information" at bounding box center [101, 362] width 136 height 14
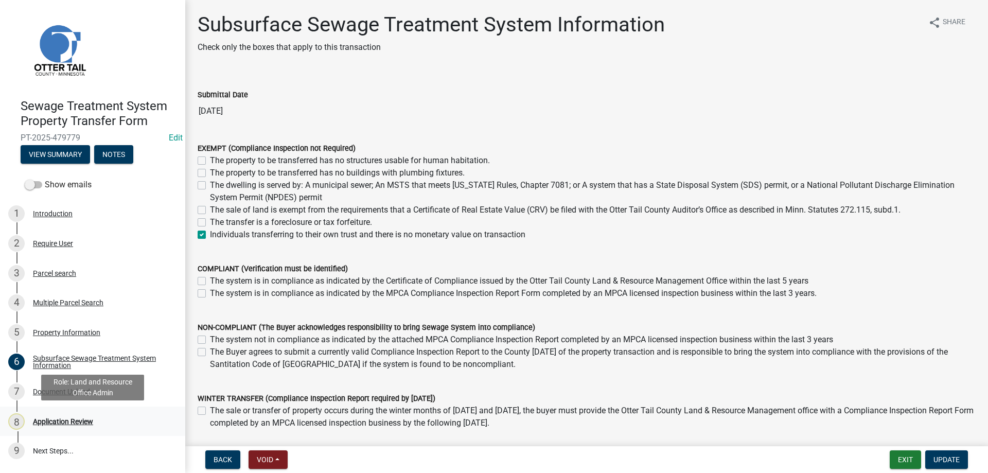
click at [48, 421] on div "Application Review" at bounding box center [63, 421] width 60 height 7
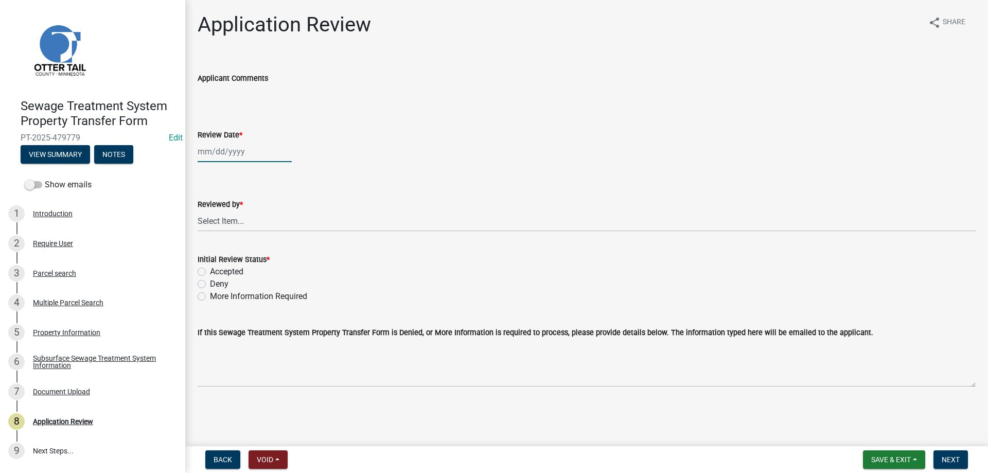
select select "9"
select select "2025"
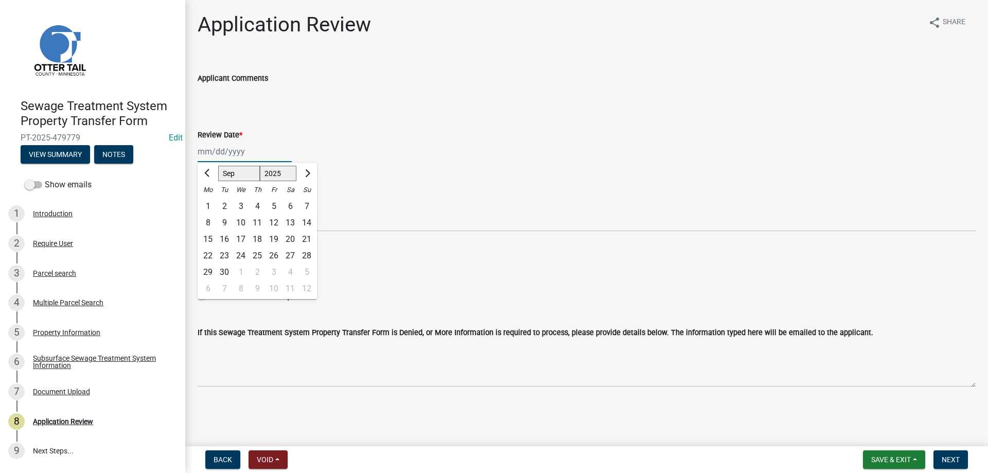
click at [218, 151] on input "Review Date *" at bounding box center [245, 151] width 94 height 21
click at [245, 240] on div "17" at bounding box center [241, 239] width 16 height 16
type input "[DATE]"
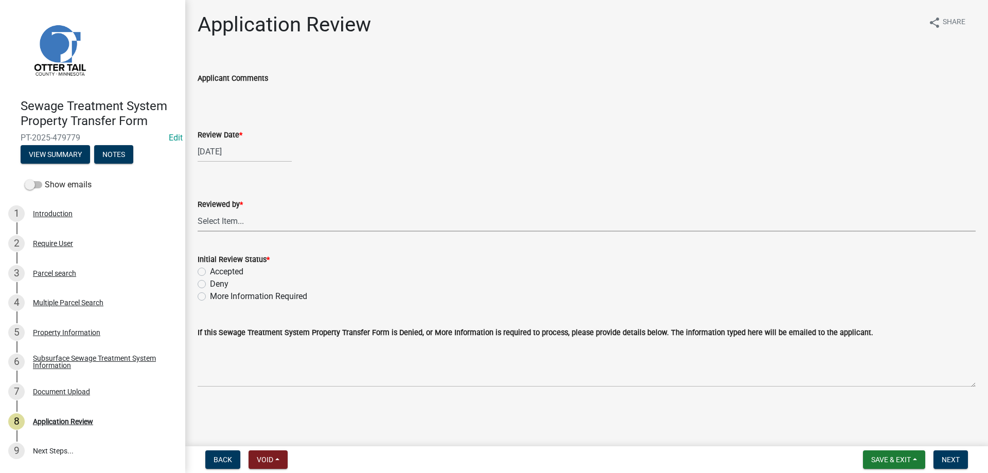
click at [198, 210] on select "Select Item... [PERSON_NAME] [PERSON_NAME] [PERSON_NAME] [PERSON_NAME] [PERSON_…" at bounding box center [587, 220] width 778 height 21
click option "[PERSON_NAME]" at bounding box center [0, 0] width 0 height 0
select select "b4c12476-3918-4c31-b34d-126d47b866fd"
click at [210, 273] on label "Accepted" at bounding box center [226, 272] width 33 height 12
click at [210, 272] on input "Accepted" at bounding box center [213, 269] width 7 height 7
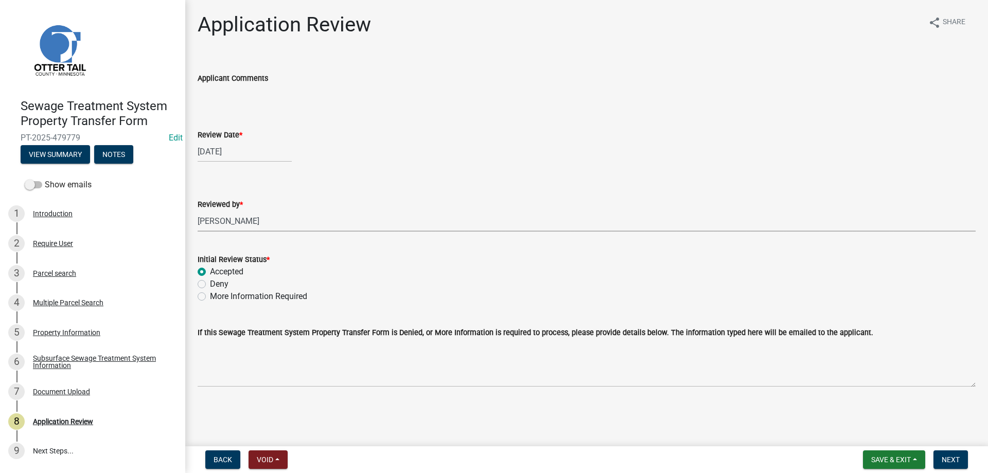
radio input "true"
click at [954, 457] on span "Next" at bounding box center [951, 459] width 18 height 8
click at [45, 274] on div "Parcel search" at bounding box center [54, 273] width 43 height 7
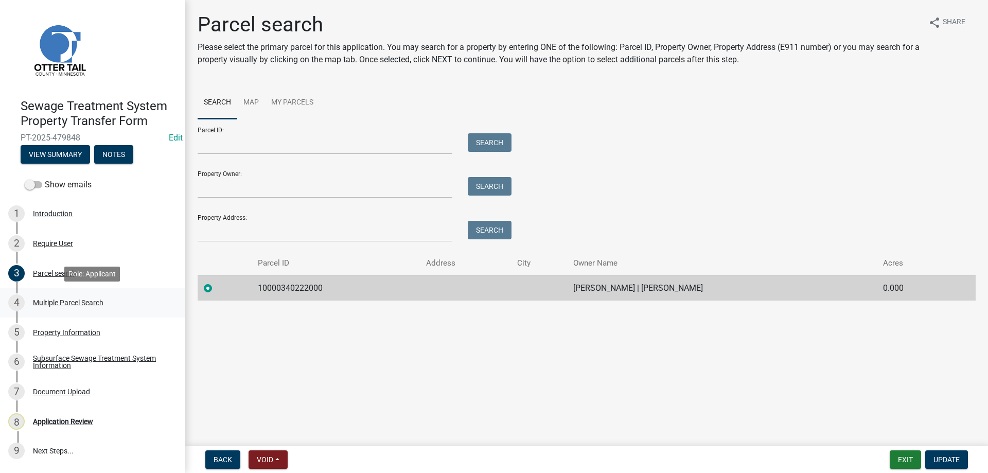
click at [56, 303] on div "Multiple Parcel Search" at bounding box center [68, 302] width 71 height 7
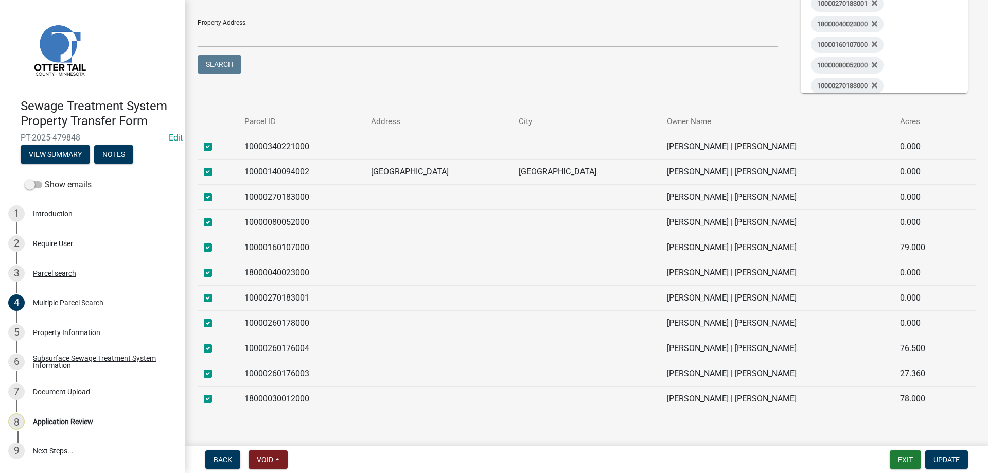
scroll to position [235, 0]
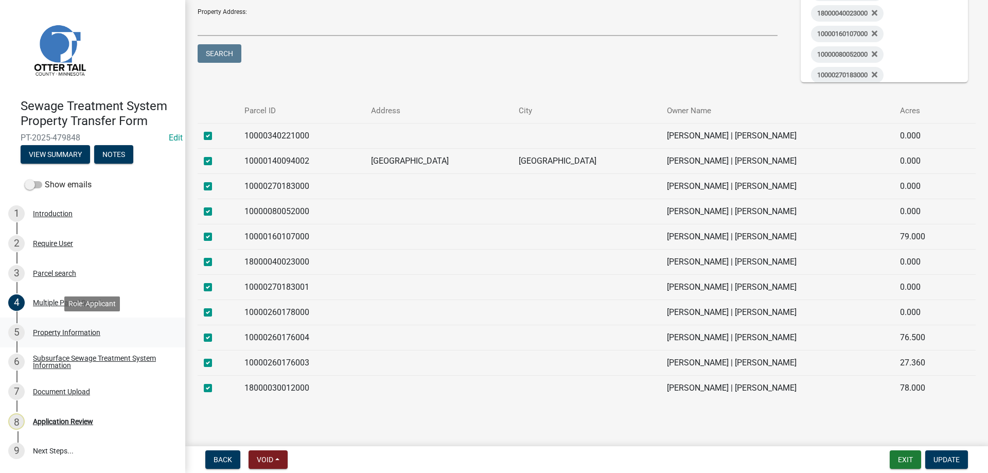
click at [77, 330] on div "Property Information" at bounding box center [66, 332] width 67 height 7
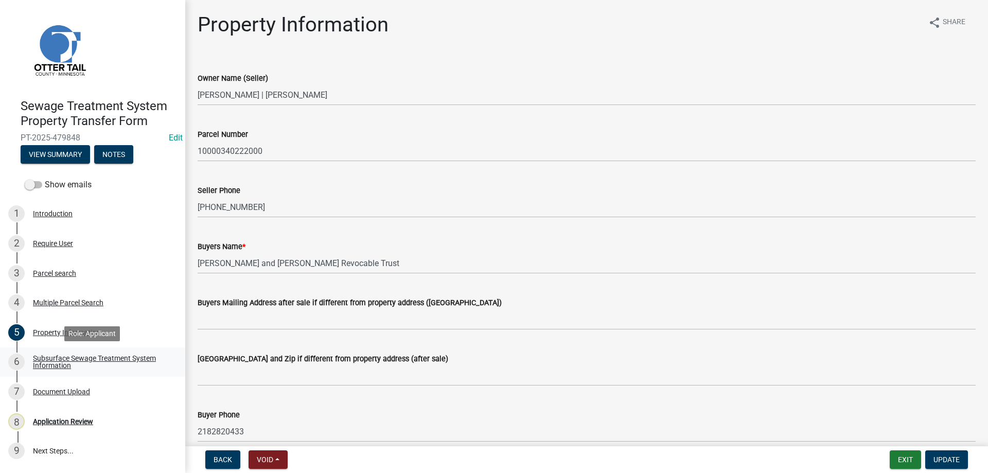
click at [54, 360] on div "Subsurface Sewage Treatment System Information" at bounding box center [101, 362] width 136 height 14
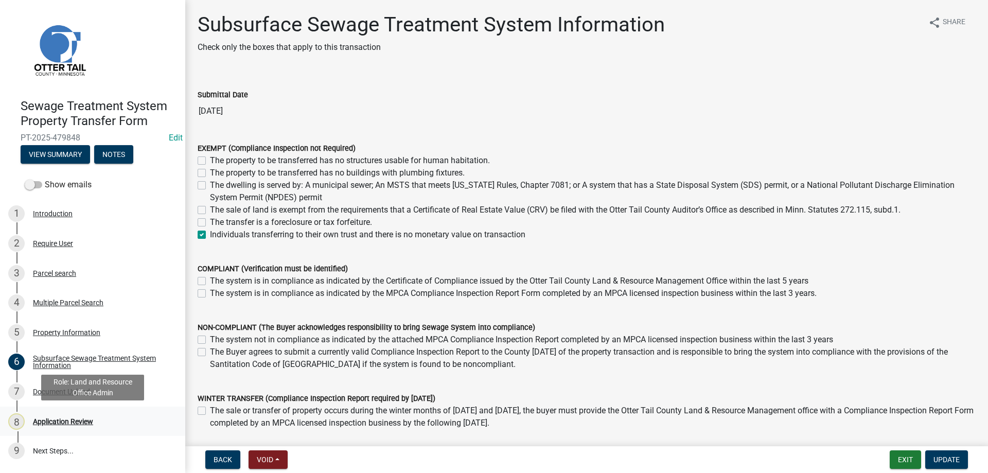
click at [45, 420] on div "Application Review" at bounding box center [63, 421] width 60 height 7
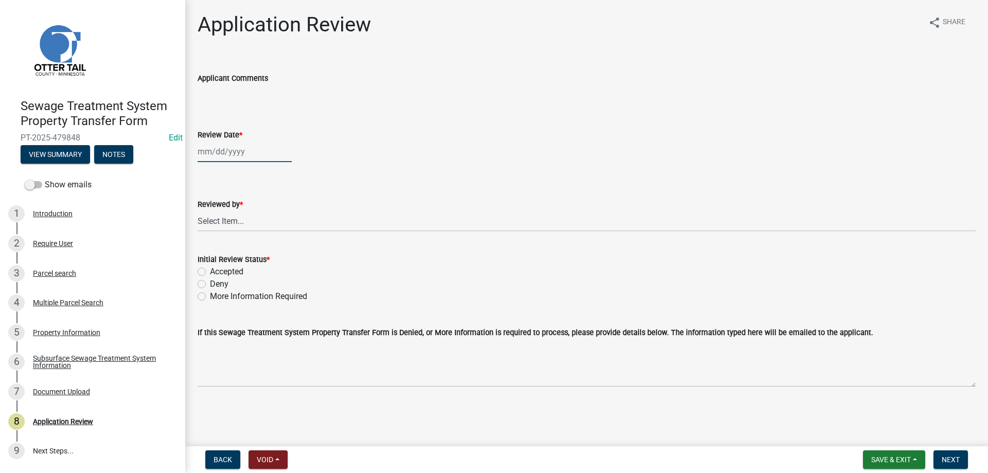
click at [222, 152] on input "Review Date *" at bounding box center [245, 151] width 94 height 21
select select "9"
select select "2025"
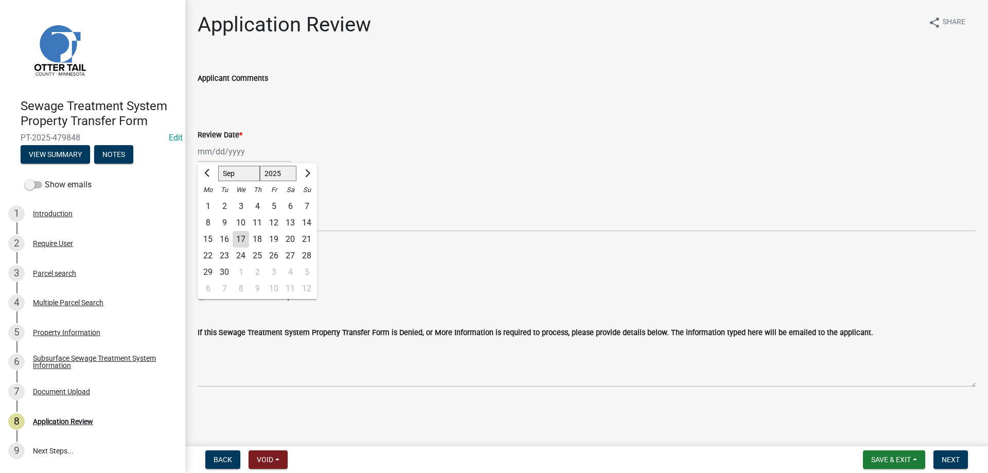
click at [236, 240] on div "17" at bounding box center [241, 239] width 16 height 16
type input "[DATE]"
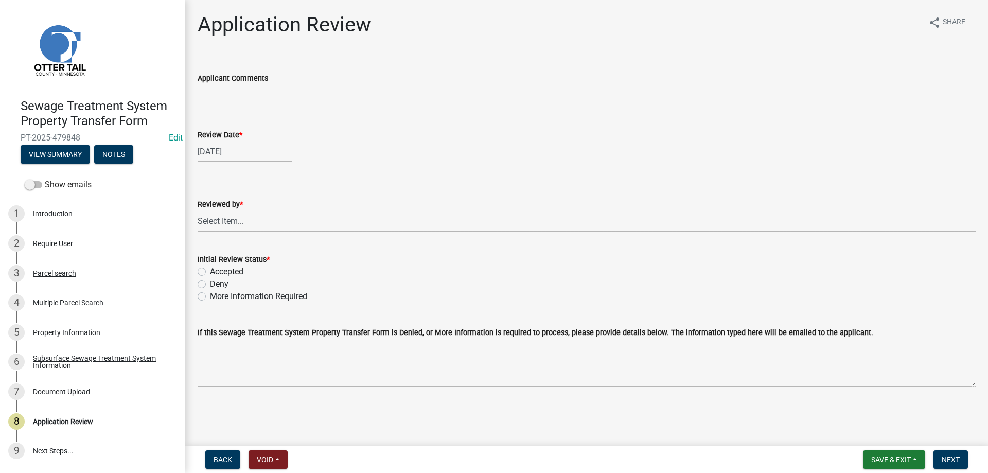
click at [198, 210] on select "Select Item... [PERSON_NAME] [PERSON_NAME] [PERSON_NAME] [PERSON_NAME] [PERSON_…" at bounding box center [587, 220] width 778 height 21
click option "[PERSON_NAME]" at bounding box center [0, 0] width 0 height 0
select select "b4c12476-3918-4c31-b34d-126d47b866fd"
click at [210, 272] on label "Accepted" at bounding box center [226, 272] width 33 height 12
click at [210, 272] on input "Accepted" at bounding box center [213, 269] width 7 height 7
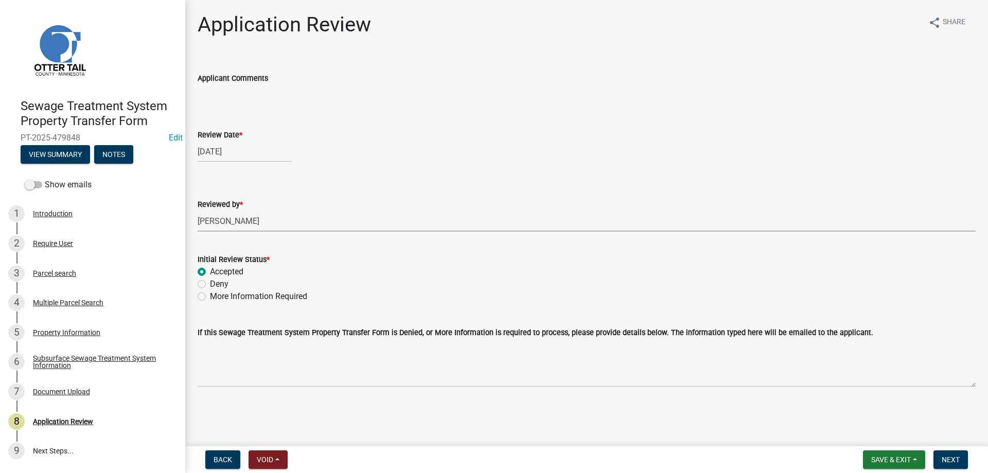
radio input "true"
click at [952, 462] on span "Next" at bounding box center [951, 459] width 18 height 8
click at [49, 274] on div "Parcel search" at bounding box center [54, 273] width 43 height 7
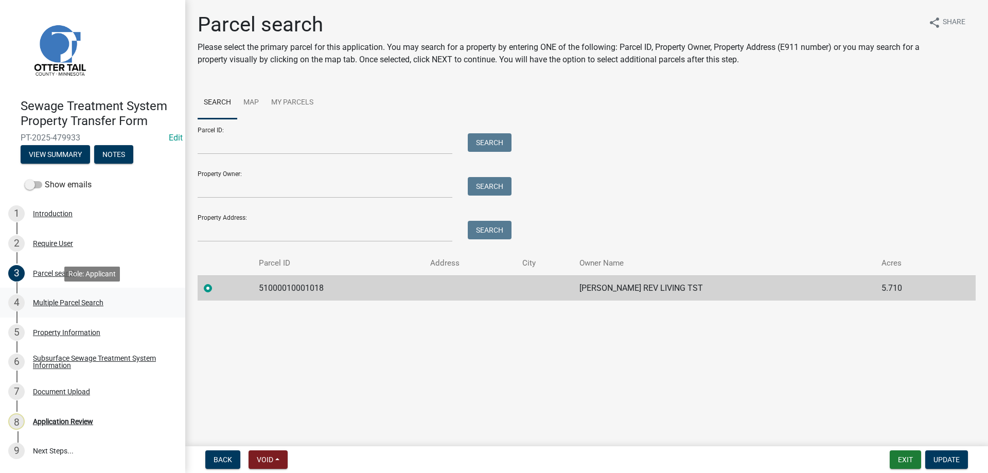
click at [48, 300] on div "Multiple Parcel Search" at bounding box center [68, 302] width 71 height 7
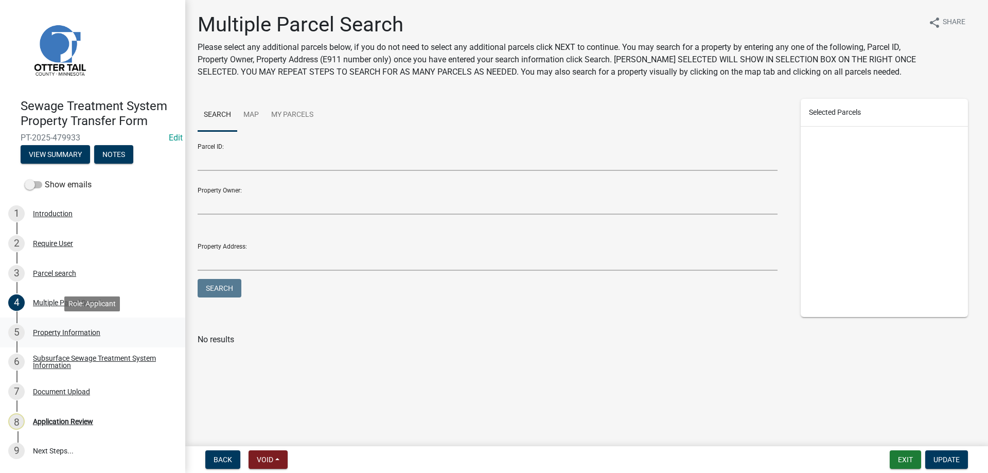
click at [53, 330] on div "Property Information" at bounding box center [66, 332] width 67 height 7
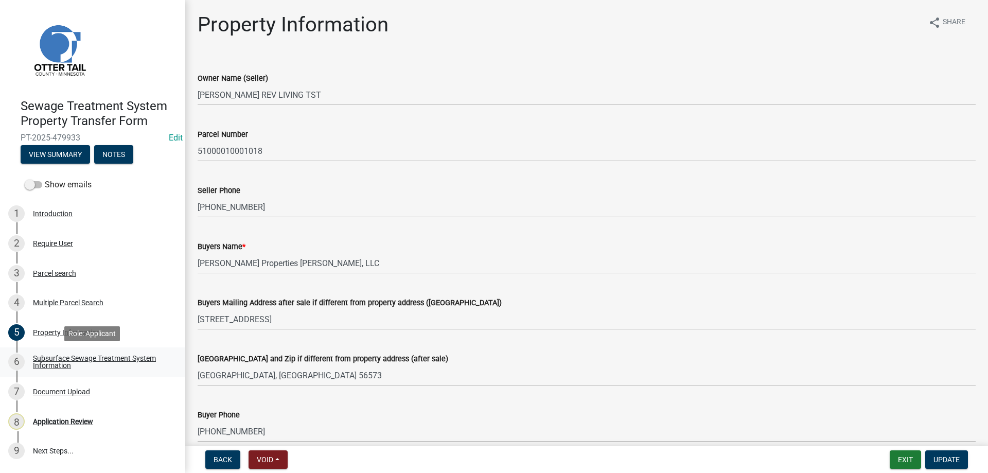
click at [51, 358] on div "Subsurface Sewage Treatment System Information" at bounding box center [101, 362] width 136 height 14
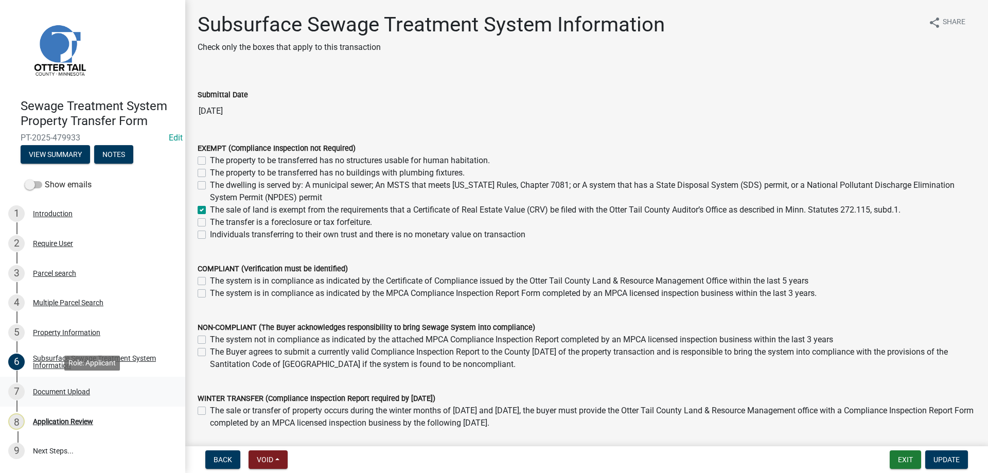
click at [39, 389] on div "Document Upload" at bounding box center [61, 391] width 57 height 7
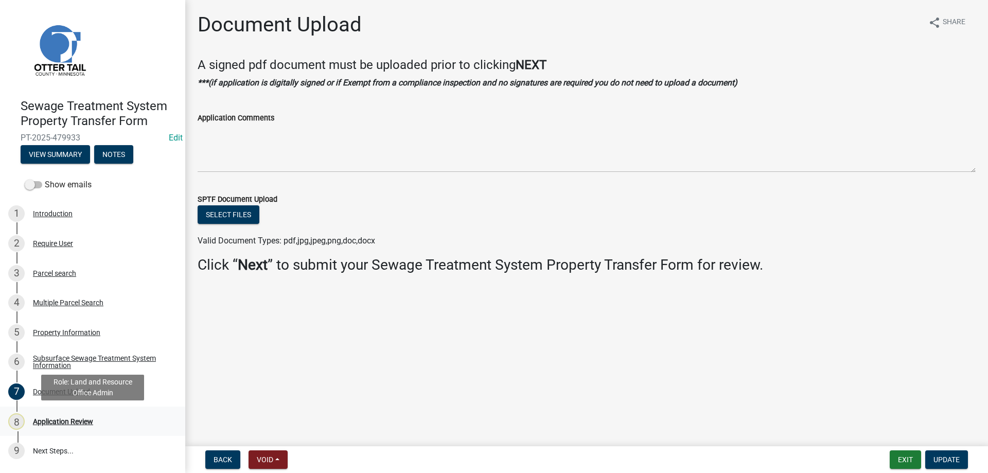
click at [49, 421] on div "Application Review" at bounding box center [63, 421] width 60 height 7
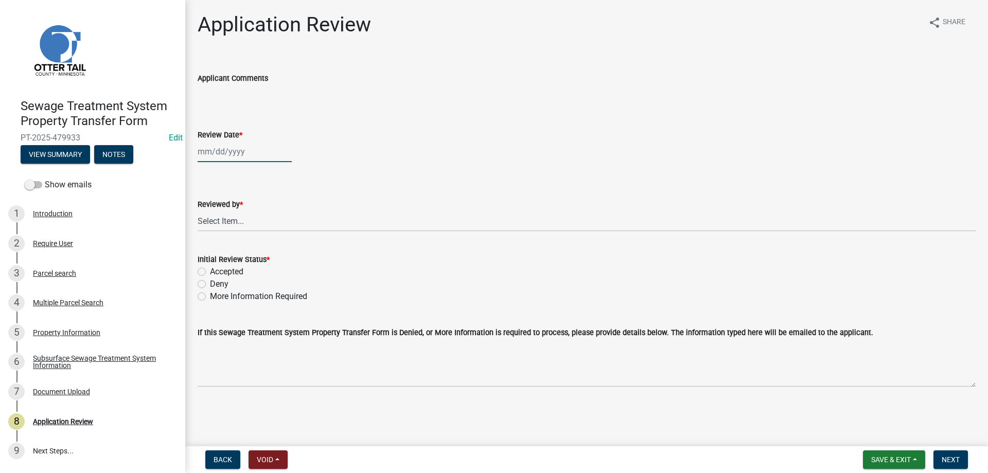
click at [227, 154] on input "Review Date *" at bounding box center [245, 151] width 94 height 21
select select "9"
select select "2025"
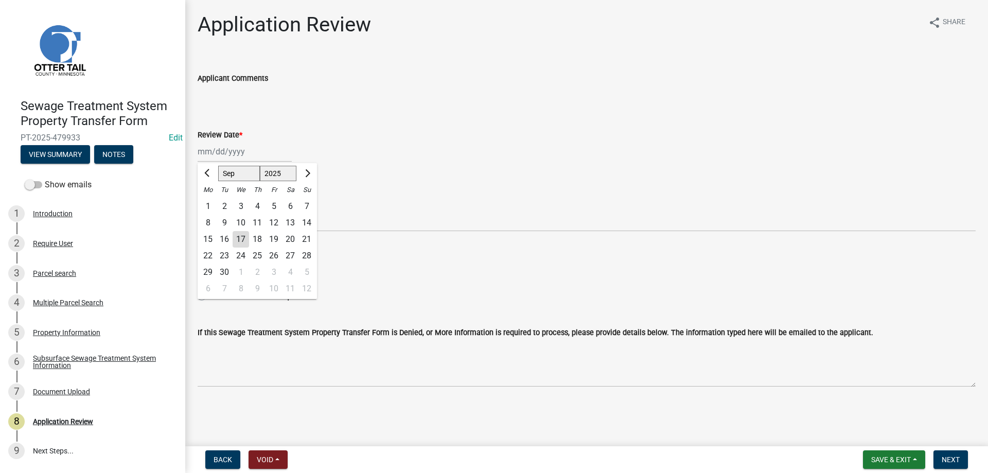
click at [242, 240] on div "17" at bounding box center [241, 239] width 16 height 16
type input "09/17/2025"
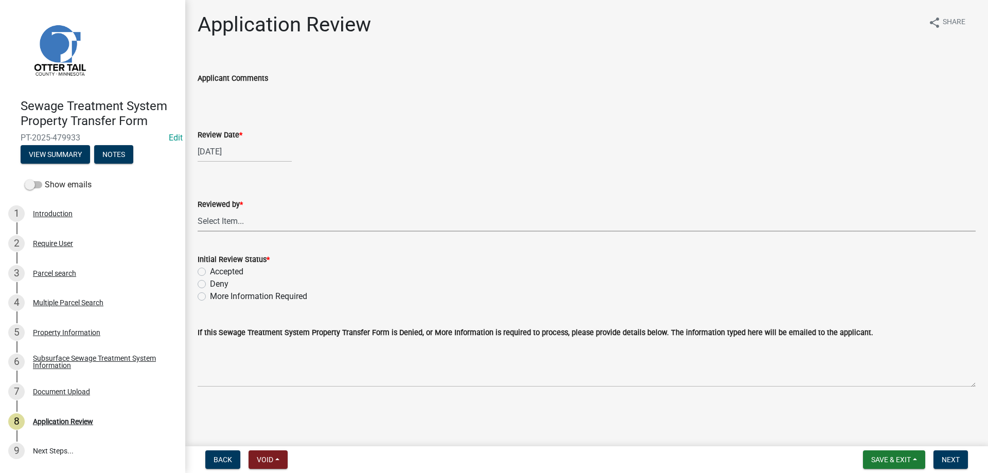
click at [198, 210] on select "Select Item... Alexis Newark Amy Busko Andrea Perales Brittany Tollefson Christ…" at bounding box center [587, 220] width 778 height 21
click option "[PERSON_NAME]" at bounding box center [0, 0] width 0 height 0
select select "b4c12476-3918-4c31-b34d-126d47b866fd"
click at [210, 271] on label "Accepted" at bounding box center [226, 272] width 33 height 12
click at [210, 271] on input "Accepted" at bounding box center [213, 269] width 7 height 7
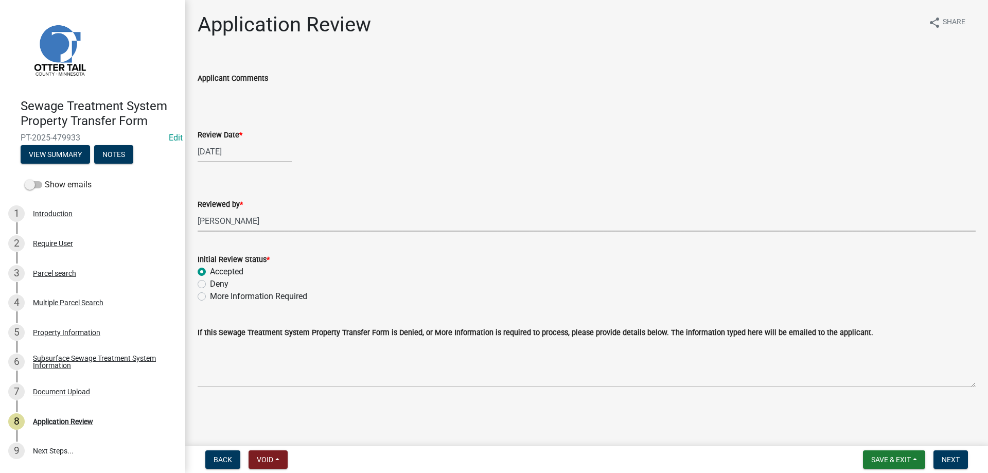
radio input "true"
click at [954, 463] on span "Next" at bounding box center [951, 459] width 18 height 8
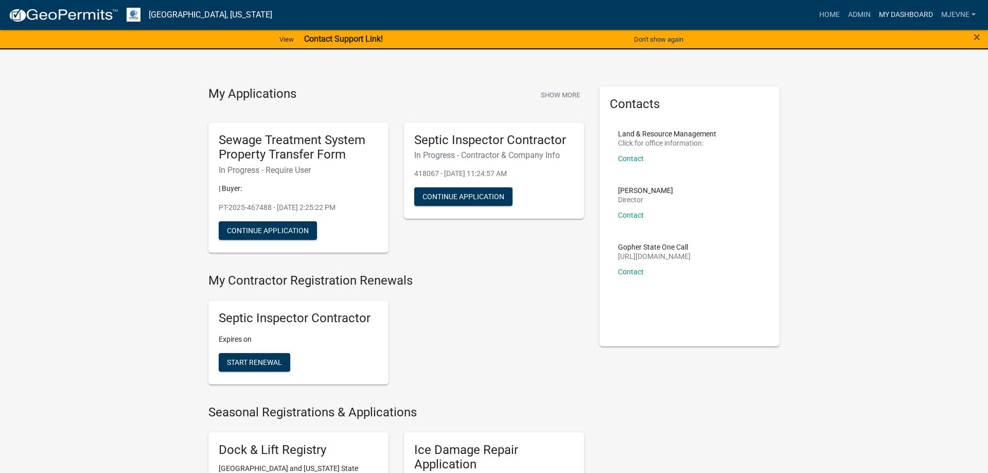
click at [906, 12] on link "My Dashboard" at bounding box center [906, 15] width 62 height 20
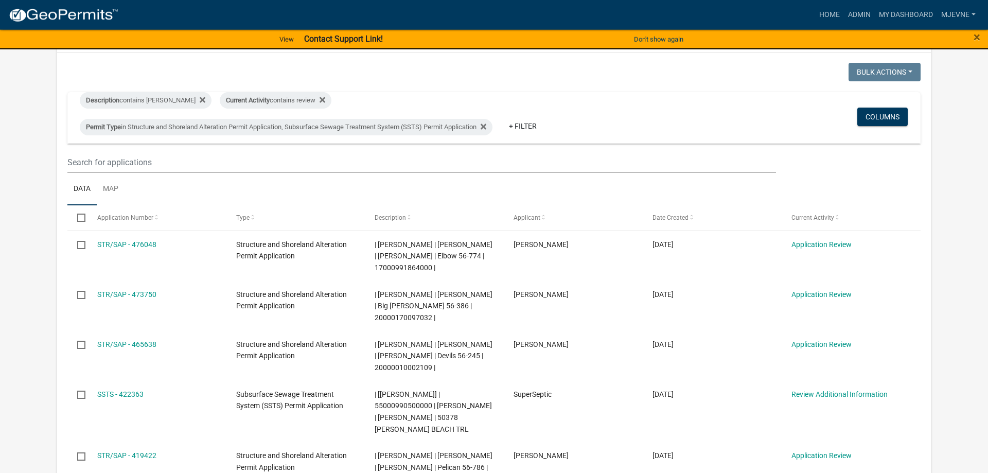
scroll to position [105, 0]
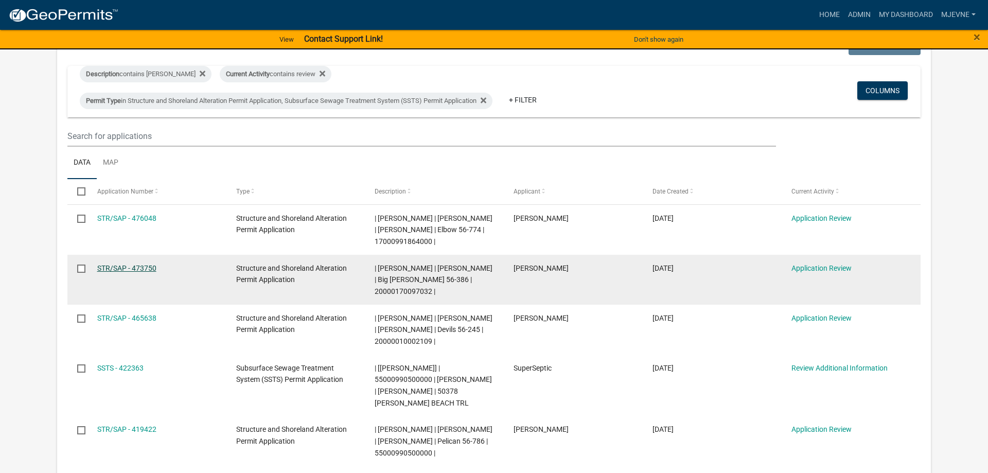
click at [124, 267] on link "STR/SAP - 473750" at bounding box center [126, 268] width 59 height 8
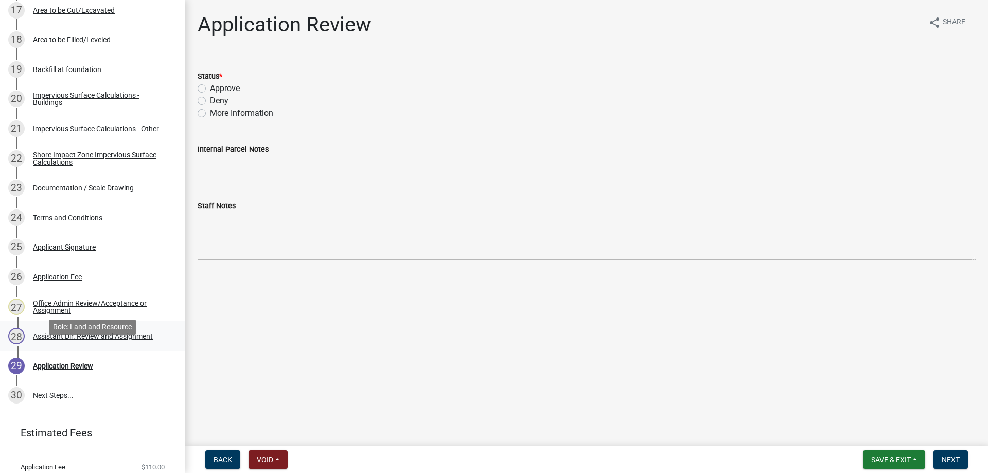
scroll to position [673, 0]
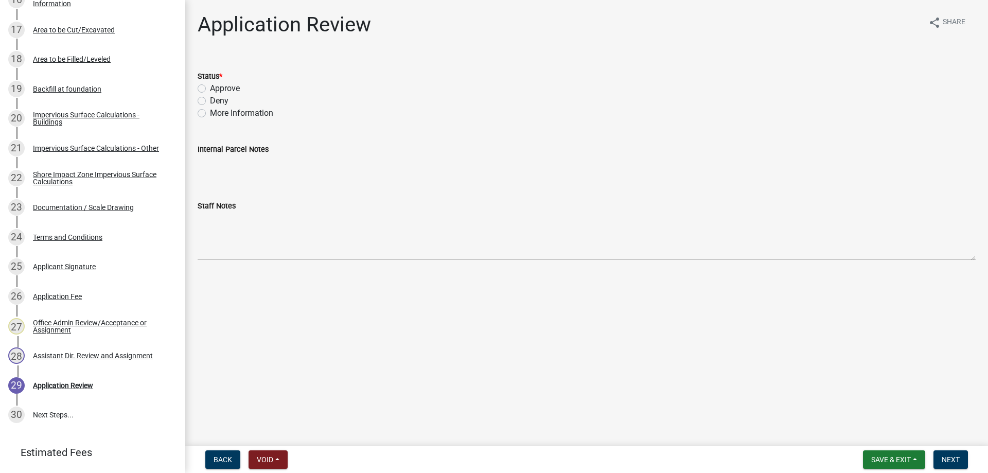
click at [210, 88] on label "Approve" at bounding box center [225, 88] width 30 height 12
click at [210, 88] on input "Approve" at bounding box center [213, 85] width 7 height 7
radio input "true"
click at [947, 457] on span "Next" at bounding box center [951, 459] width 18 height 8
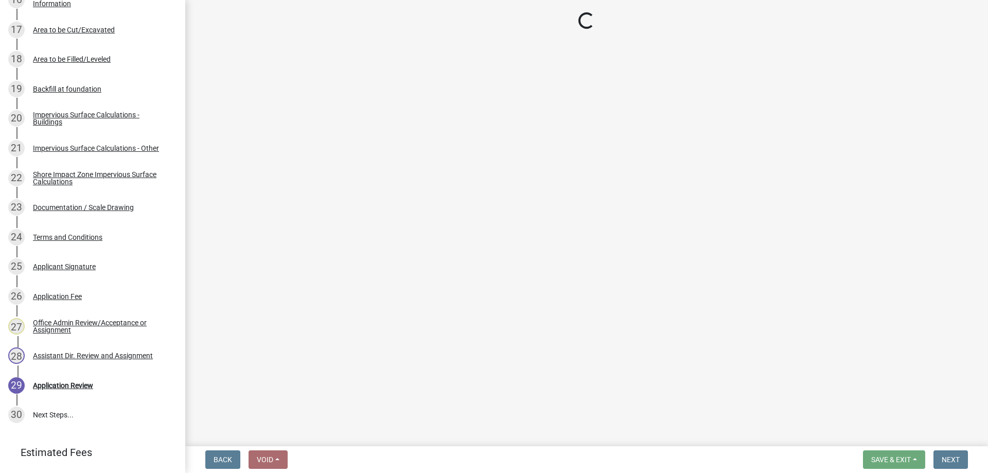
scroll to position [881, 0]
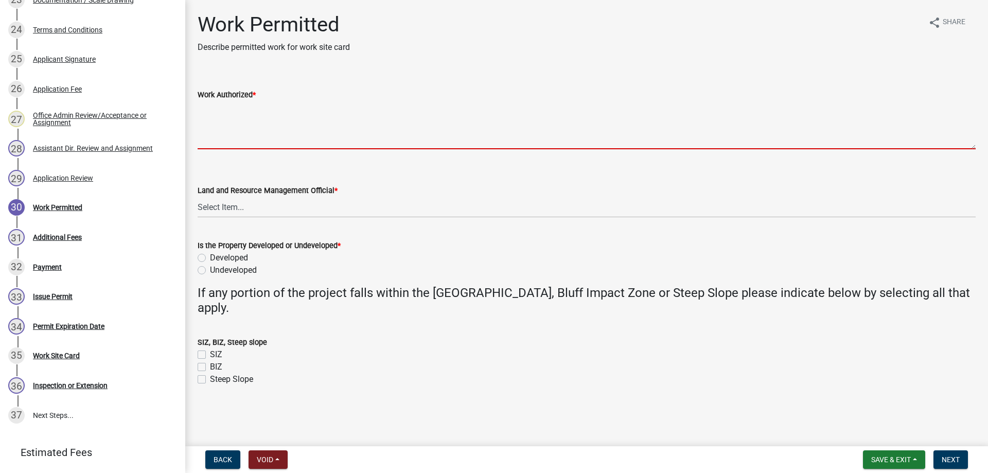
click at [236, 126] on textarea "Work Authorized *" at bounding box center [587, 125] width 778 height 48
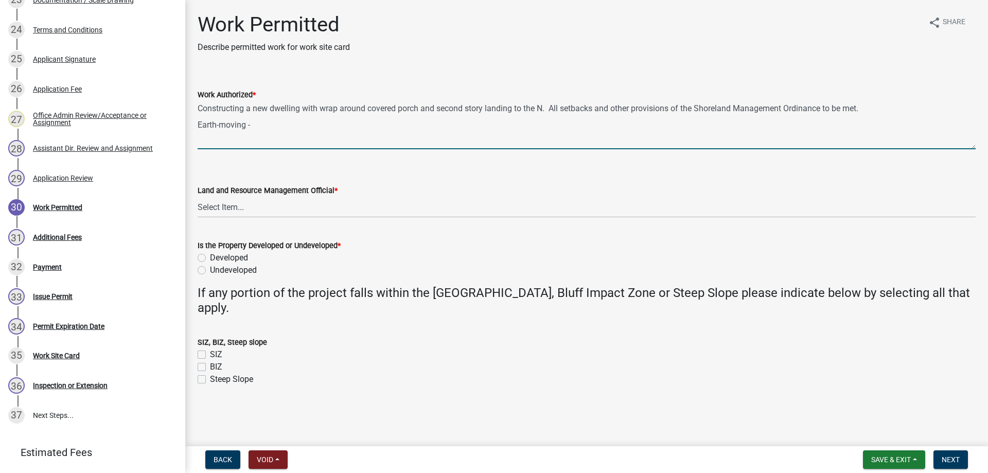
click at [544, 116] on textarea "Constructing a new dwelling with wrap around covered porch and second story lan…" at bounding box center [587, 125] width 778 height 48
click at [304, 117] on textarea "Constructing a new dwelling with wrap around covered porch and second story lan…" at bounding box center [587, 125] width 778 height 48
click at [357, 117] on textarea "Constructing a new dwelling 896 sq ft. with wrap around covered porch and secon…" at bounding box center [587, 125] width 778 height 48
click at [262, 134] on textarea "Constructing a new dwelling 896 sq ft. with a 688 sq ft. wrap around covered po…" at bounding box center [587, 125] width 778 height 48
click at [267, 134] on textarea "Constructing a new dwelling 896 sq ft. with a 688 sq ft. wrap around covered po…" at bounding box center [587, 125] width 778 height 48
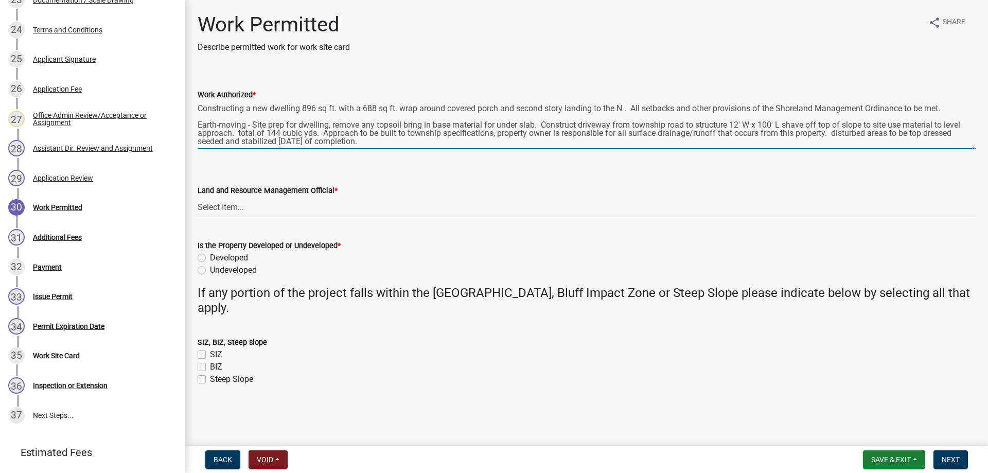
scroll to position [0, 0]
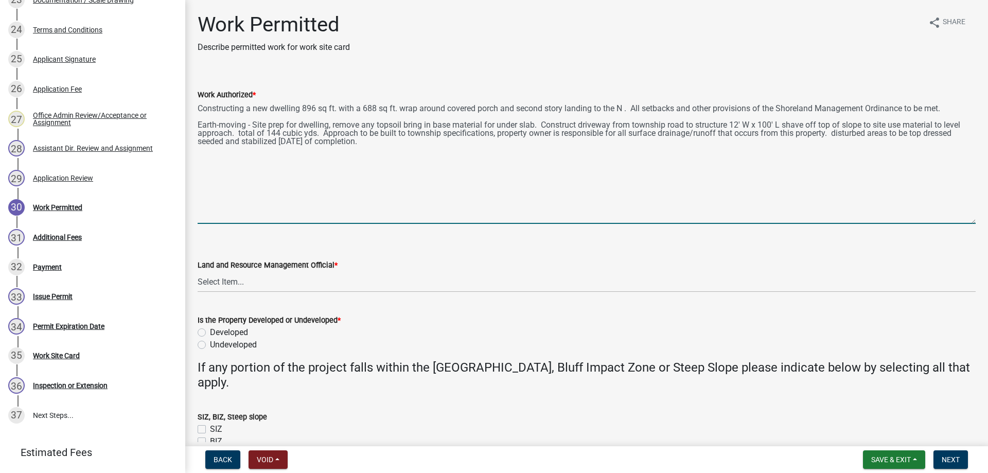
drag, startPoint x: 971, startPoint y: 147, endPoint x: 975, endPoint y: 221, distance: 74.8
click at [975, 221] on textarea "Constructing a new dwelling 896 sq ft. with a 688 sq ft. wrap around covered po…" at bounding box center [587, 162] width 778 height 123
click at [402, 153] on textarea "Constructing a new dwelling 896 sq ft. with a 688 sq ft. wrap around covered po…" at bounding box center [587, 162] width 778 height 123
click at [323, 142] on textarea "Constructing a new dwelling 896 sq ft. with a 688 sq ft. wrap around covered po…" at bounding box center [587, 162] width 778 height 123
click at [328, 141] on textarea "Constructing a new dwelling 896 sq ft. with a 688 sq ft. wrap around covered po…" at bounding box center [587, 162] width 778 height 123
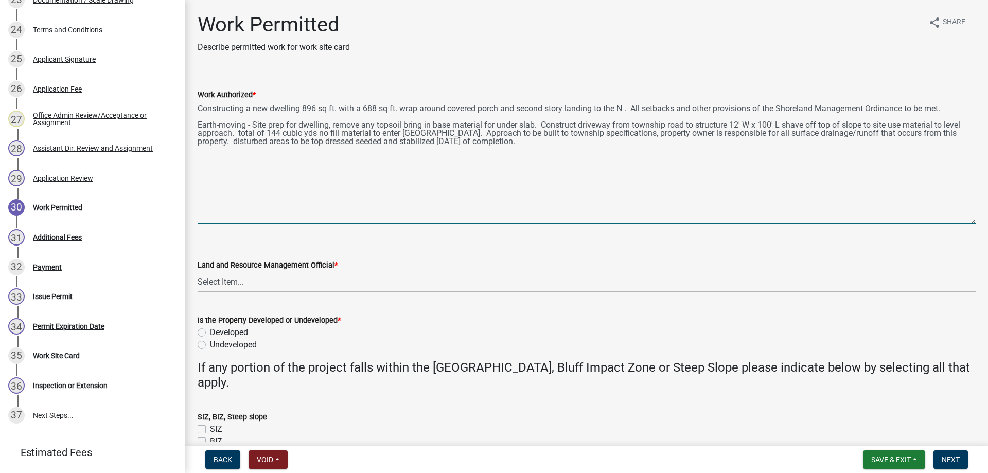
click at [414, 182] on textarea "Constructing a new dwelling 896 sq ft. with a 688 sq ft. wrap around covered po…" at bounding box center [587, 162] width 778 height 123
click at [542, 155] on textarea "Constructing a new dwelling 896 sq ft. with a 688 sq ft. wrap around covered po…" at bounding box center [587, 162] width 778 height 123
click at [328, 167] on textarea "Constructing a new dwelling 896 sq ft. with a 688 sq ft. wrap around covered po…" at bounding box center [587, 162] width 778 height 123
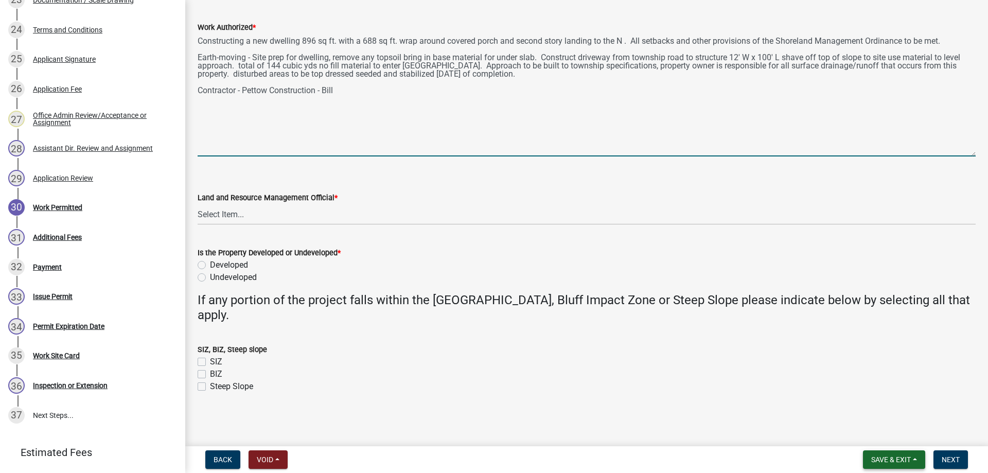
type textarea "Constructing a new dwelling 896 sq ft. with a 688 sq ft. wrap around covered po…"
click at [890, 458] on span "Save & Exit" at bounding box center [891, 459] width 40 height 8
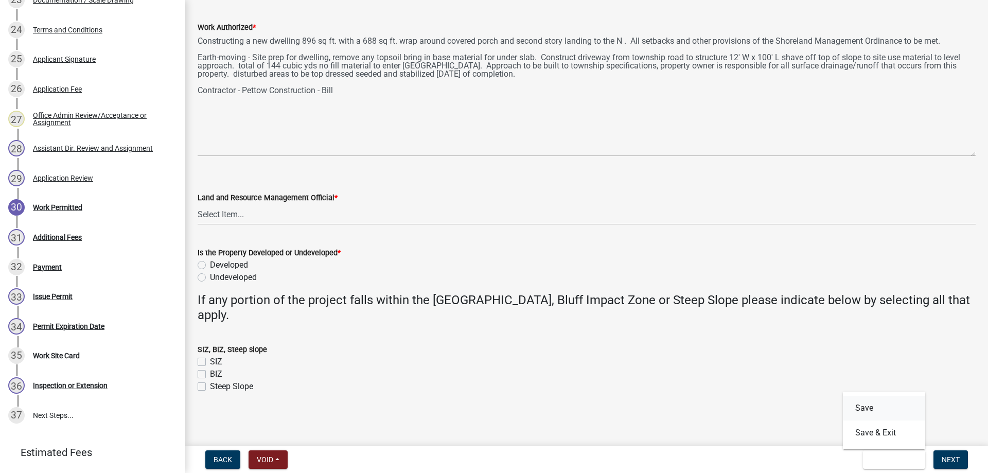
click at [868, 409] on button "Save" at bounding box center [884, 408] width 82 height 25
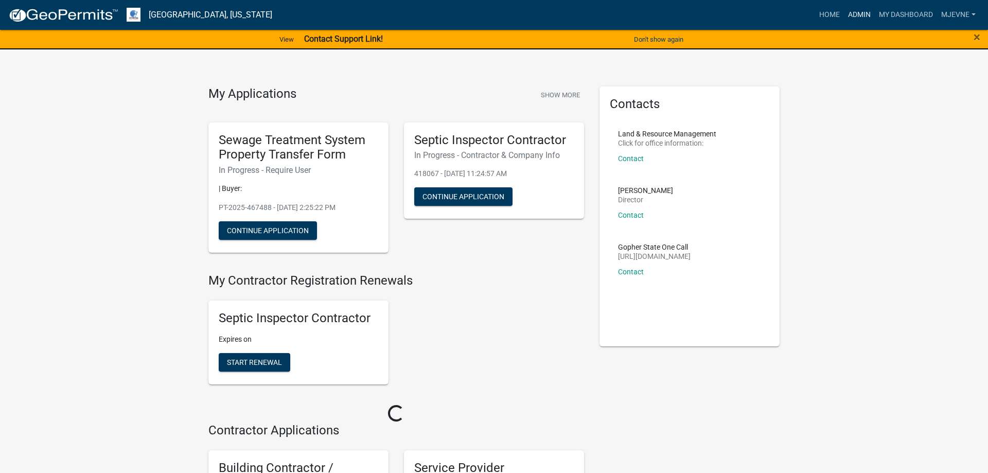
click at [852, 10] on link "Admin" at bounding box center [859, 15] width 31 height 20
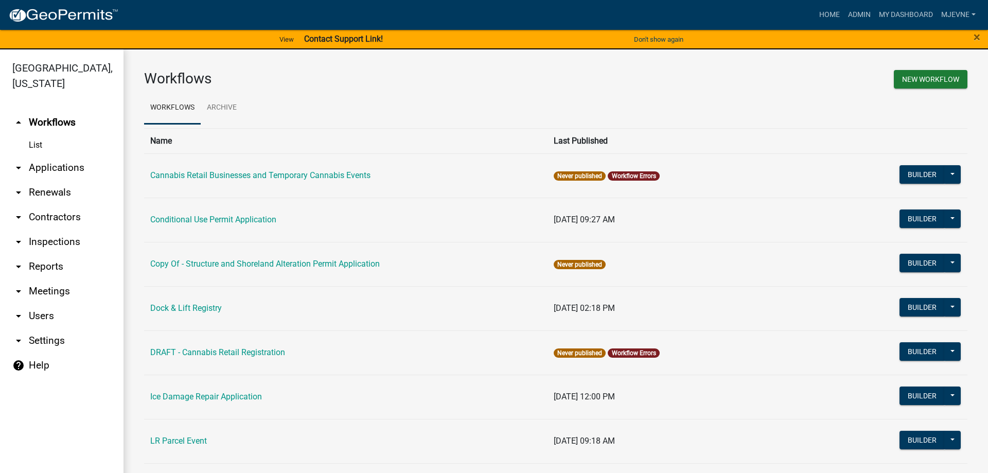
click at [58, 166] on link "arrow_drop_down Applications" at bounding box center [62, 167] width 124 height 25
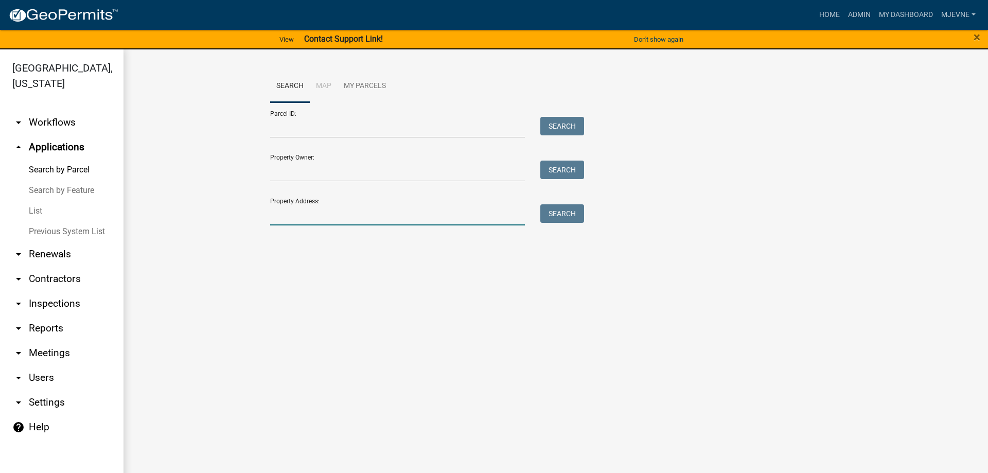
click at [321, 208] on input "Property Address:" at bounding box center [397, 214] width 255 height 21
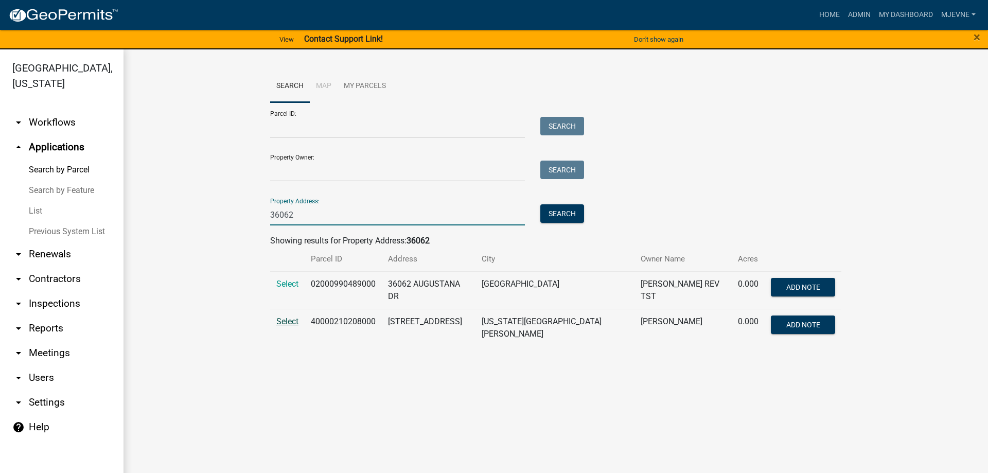
type input "36062"
click at [284, 319] on span "Select" at bounding box center [287, 322] width 22 height 10
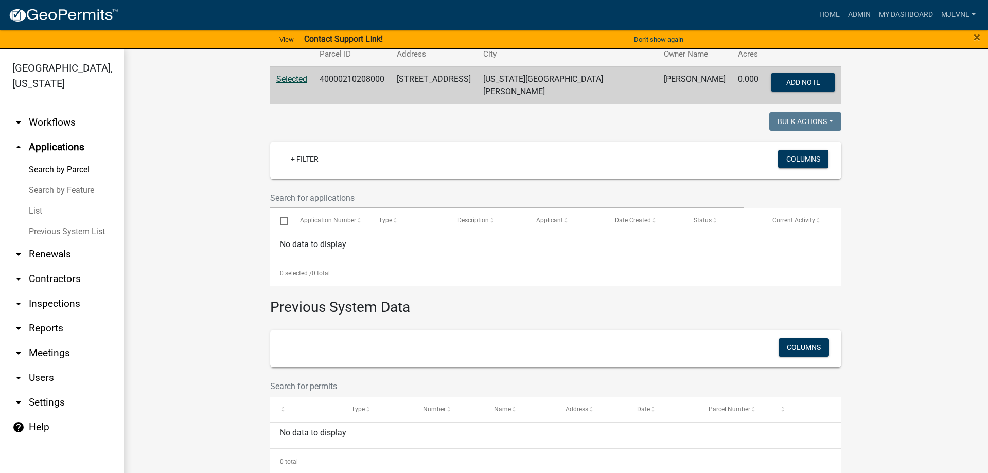
scroll to position [211, 0]
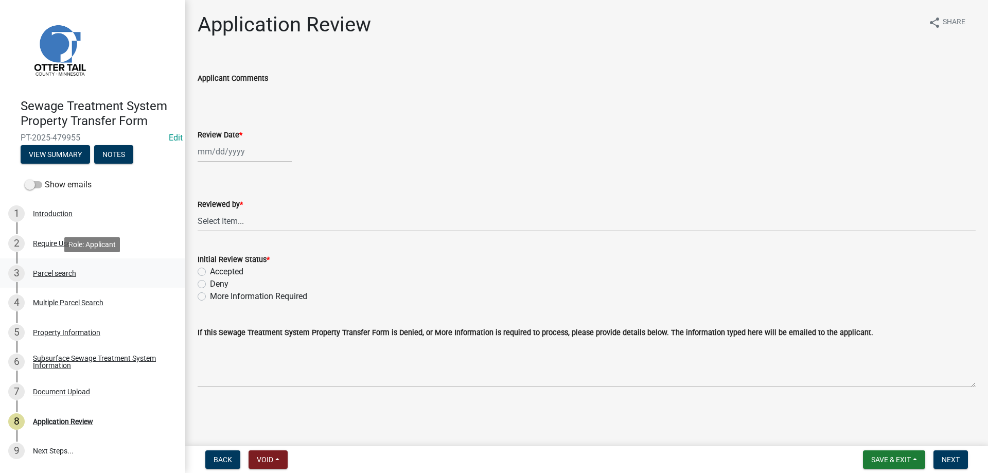
click at [47, 273] on div "Parcel search" at bounding box center [54, 273] width 43 height 7
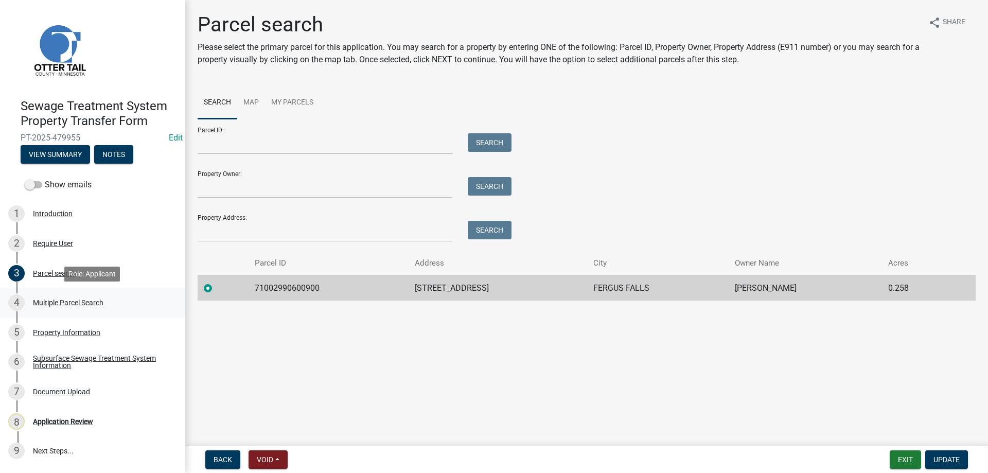
click at [59, 305] on div "Multiple Parcel Search" at bounding box center [68, 302] width 71 height 7
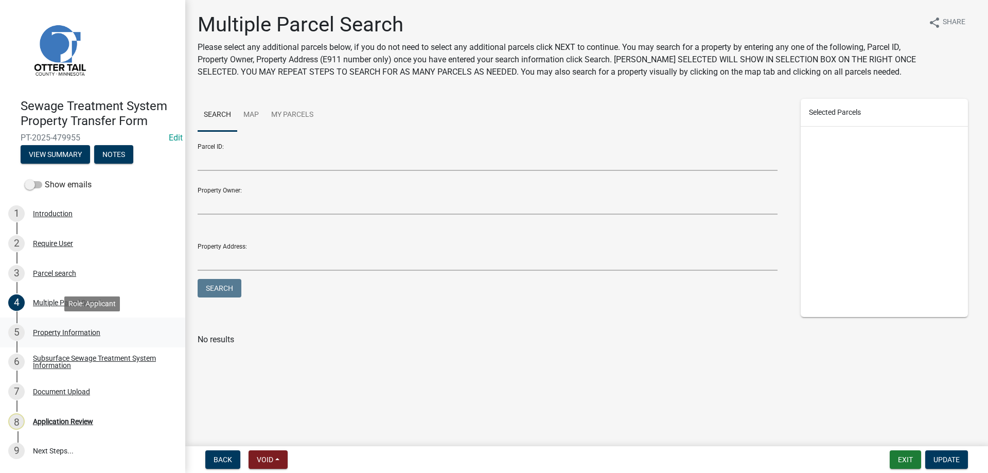
click at [63, 332] on div "Property Information" at bounding box center [66, 332] width 67 height 7
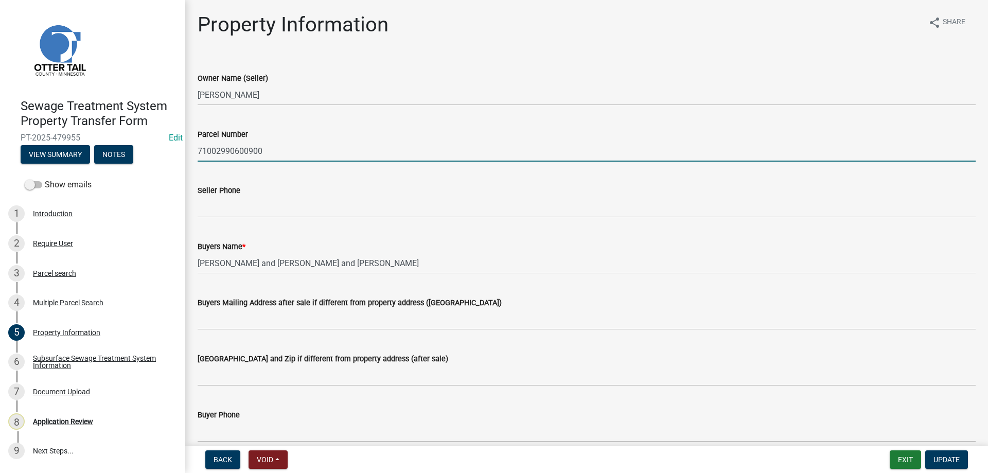
drag, startPoint x: 265, startPoint y: 149, endPoint x: 191, endPoint y: 147, distance: 73.6
click at [198, 147] on input "71002990600900" at bounding box center [587, 150] width 778 height 21
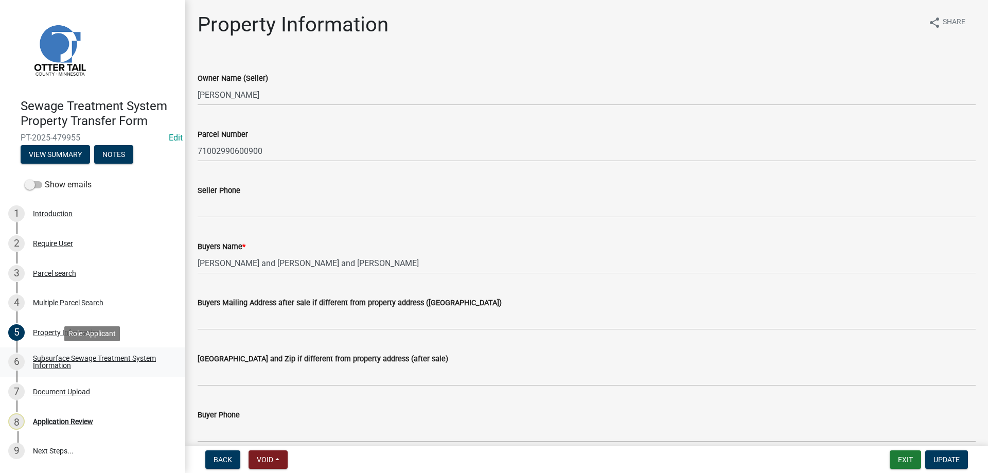
click at [42, 362] on div "Subsurface Sewage Treatment System Information" at bounding box center [101, 362] width 136 height 14
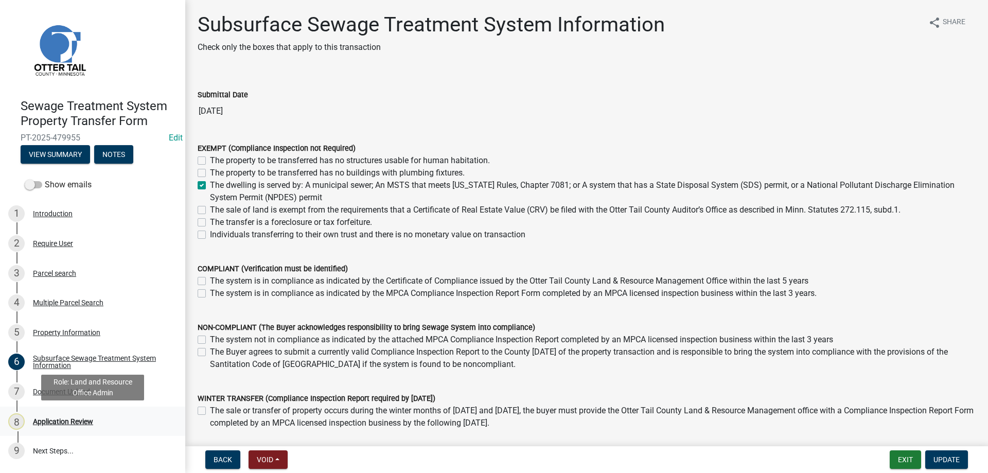
click at [44, 420] on div "Application Review" at bounding box center [63, 421] width 60 height 7
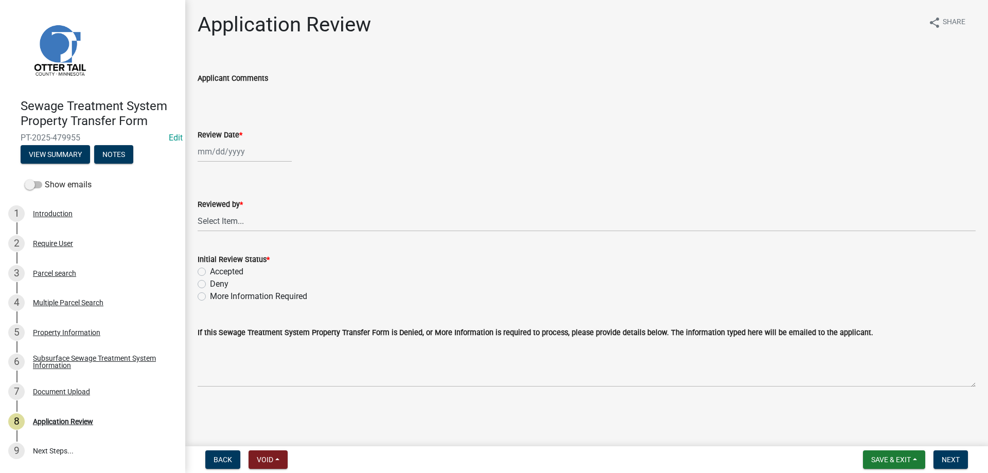
click at [217, 150] on input "Review Date *" at bounding box center [245, 151] width 94 height 21
select select "9"
select select "2025"
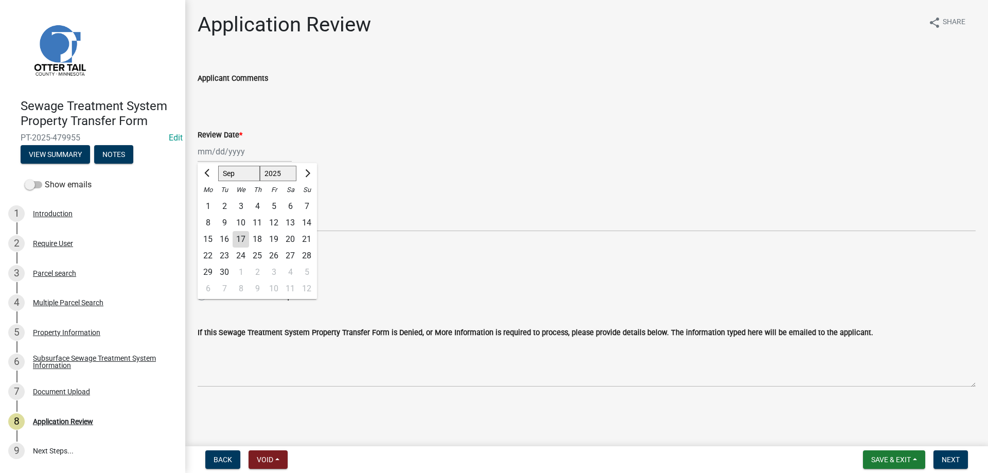
click at [240, 239] on div "17" at bounding box center [241, 239] width 16 height 16
type input "[DATE]"
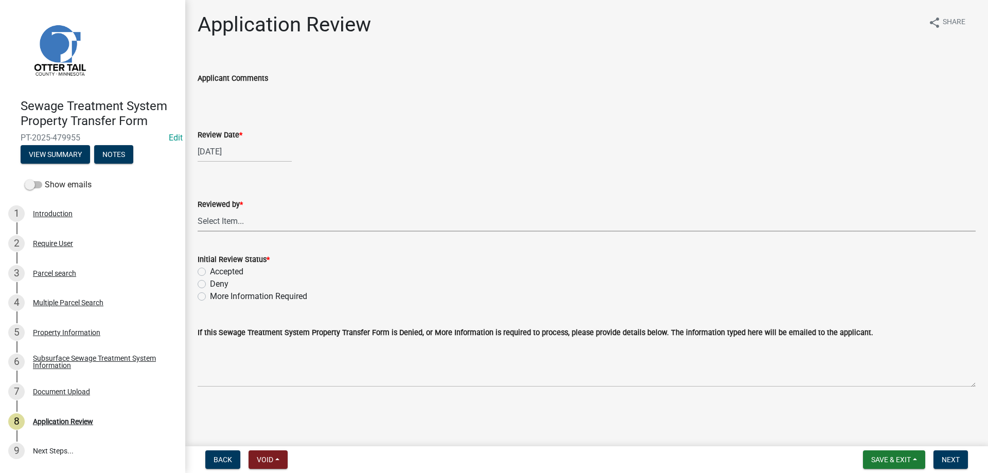
click at [198, 210] on select "Select Item... [PERSON_NAME] [PERSON_NAME] [PERSON_NAME] [PERSON_NAME] [PERSON_…" at bounding box center [587, 220] width 778 height 21
click option "[PERSON_NAME]" at bounding box center [0, 0] width 0 height 0
select select "b4c12476-3918-4c31-b34d-126d47b866fd"
click at [210, 270] on label "Accepted" at bounding box center [226, 272] width 33 height 12
click at [210, 270] on input "Accepted" at bounding box center [213, 269] width 7 height 7
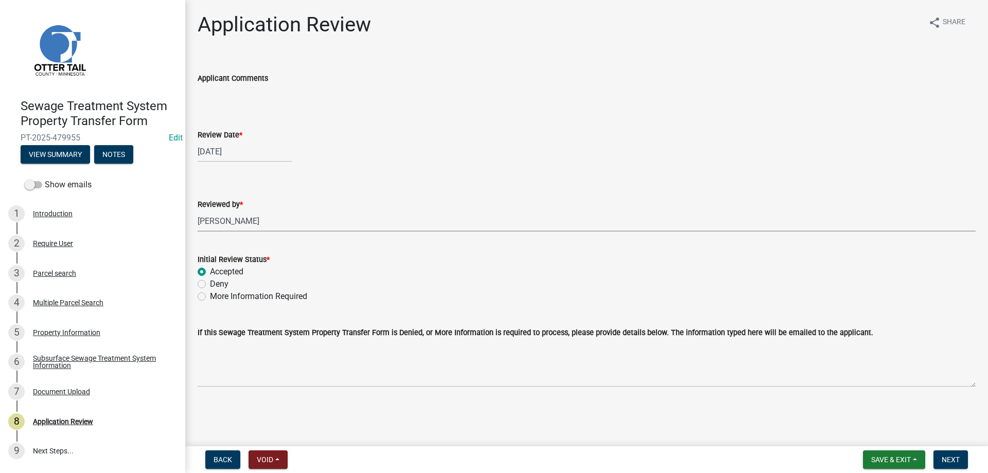
radio input "true"
click at [949, 460] on span "Next" at bounding box center [951, 459] width 18 height 8
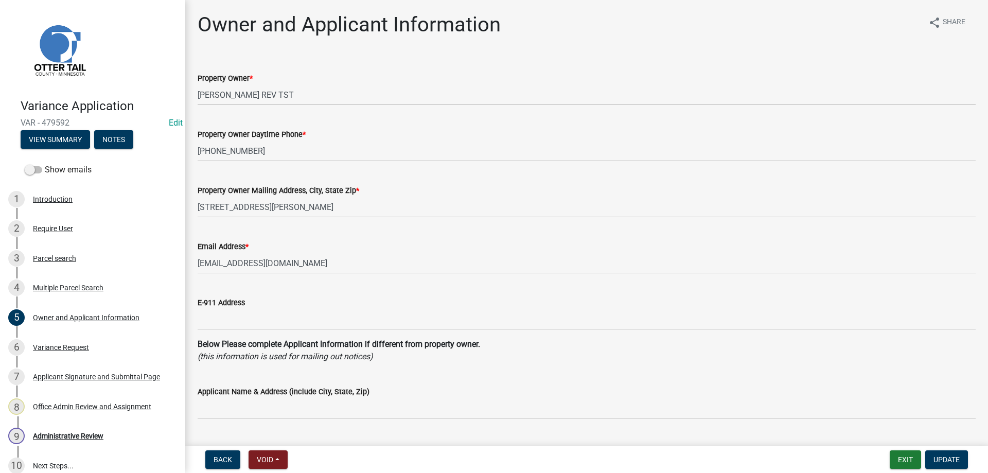
select select "a2d270ad-5657-48d3-98ac-70f45edd23de"
click at [52, 344] on div "Variance Request" at bounding box center [61, 347] width 56 height 7
